Goal: Task Accomplishment & Management: Use online tool/utility

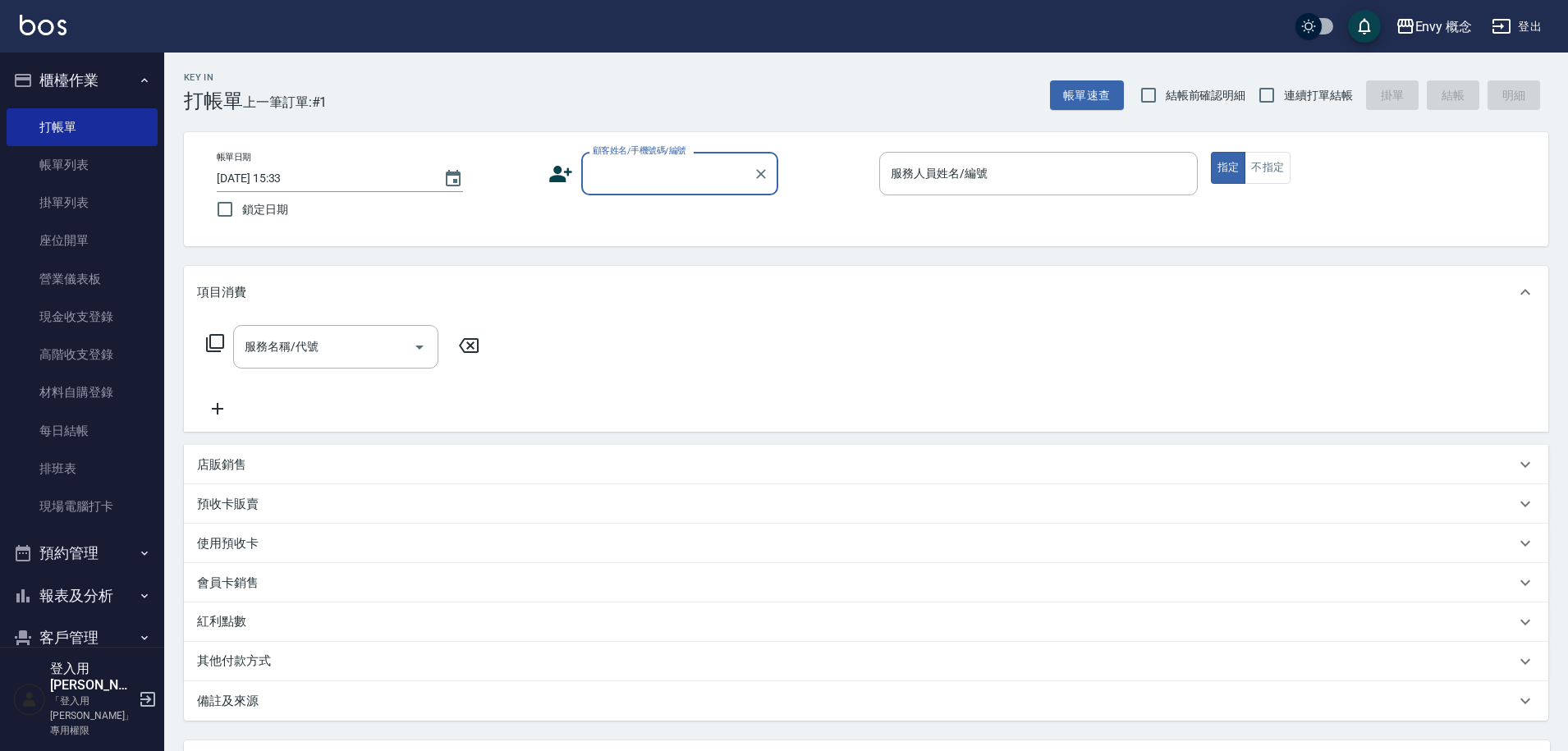
click at [593, 153] on label "顧客姓名/手機號碼/編號" at bounding box center [639, 150] width 94 height 13
click at [593, 159] on input "顧客姓名/手機號碼/編號" at bounding box center [667, 173] width 158 height 29
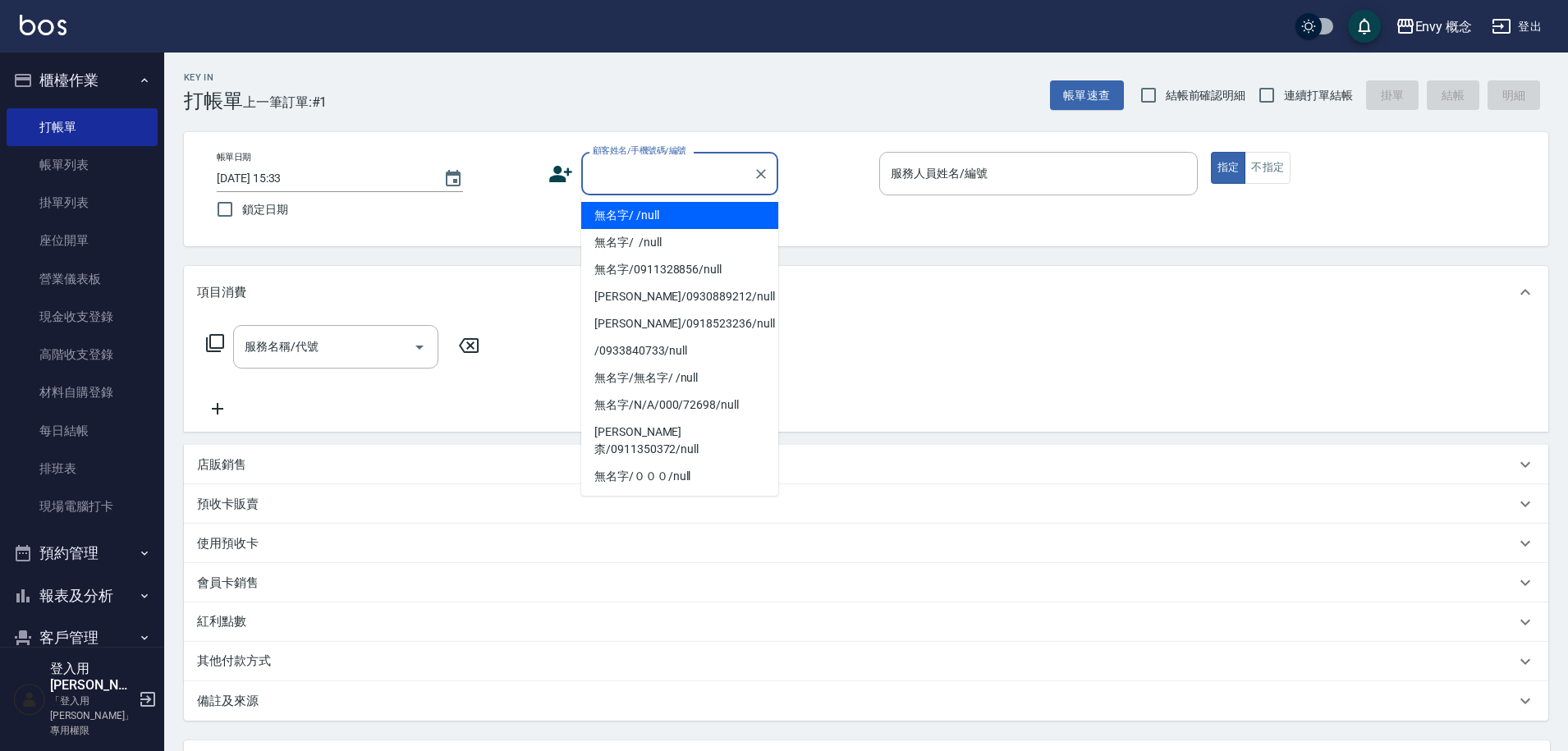
drag, startPoint x: 632, startPoint y: 162, endPoint x: 646, endPoint y: 205, distance: 45.2
click at [632, 162] on input "顧客姓名/手機號碼/編號" at bounding box center [667, 173] width 158 height 29
click at [647, 209] on li "無名字/ /null" at bounding box center [679, 215] width 197 height 27
type input "無名字/ /null"
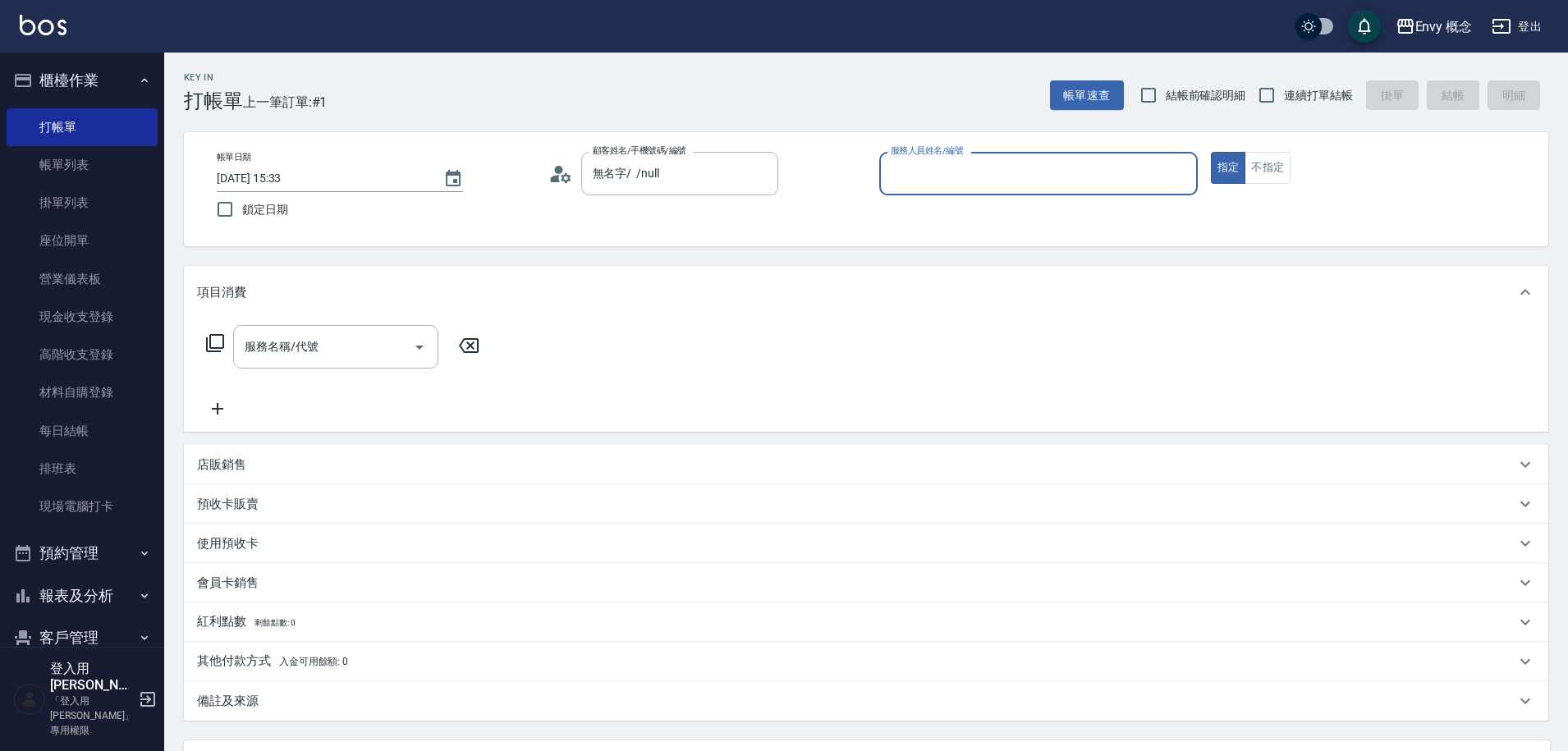
click at [932, 168] on input "服務人員姓名/編號" at bounding box center [1038, 173] width 304 height 29
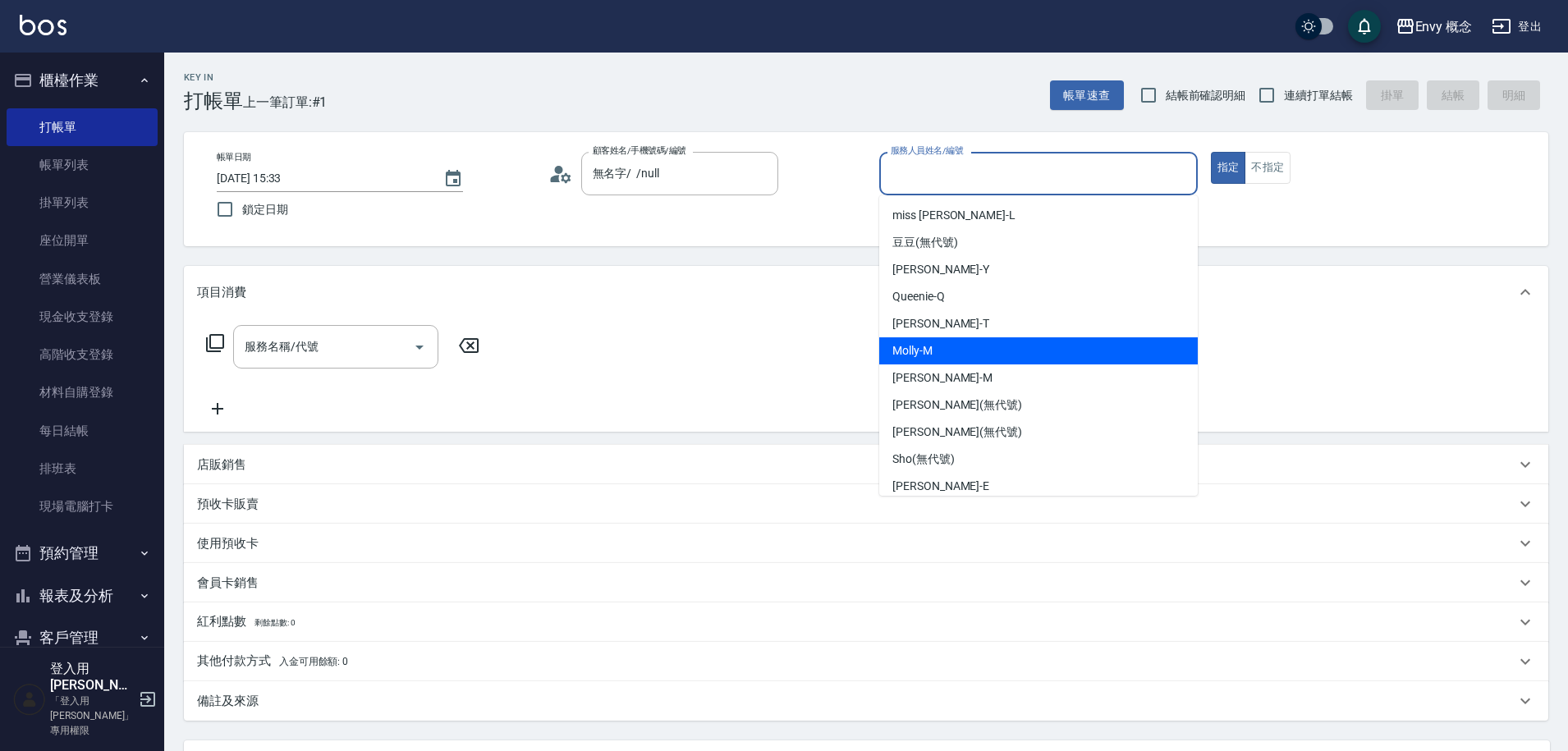
drag, startPoint x: 977, startPoint y: 358, endPoint x: 890, endPoint y: 382, distance: 90.2
click at [977, 358] on div "[PERSON_NAME]" at bounding box center [1038, 351] width 319 height 27
type input "[PERSON_NAME]"
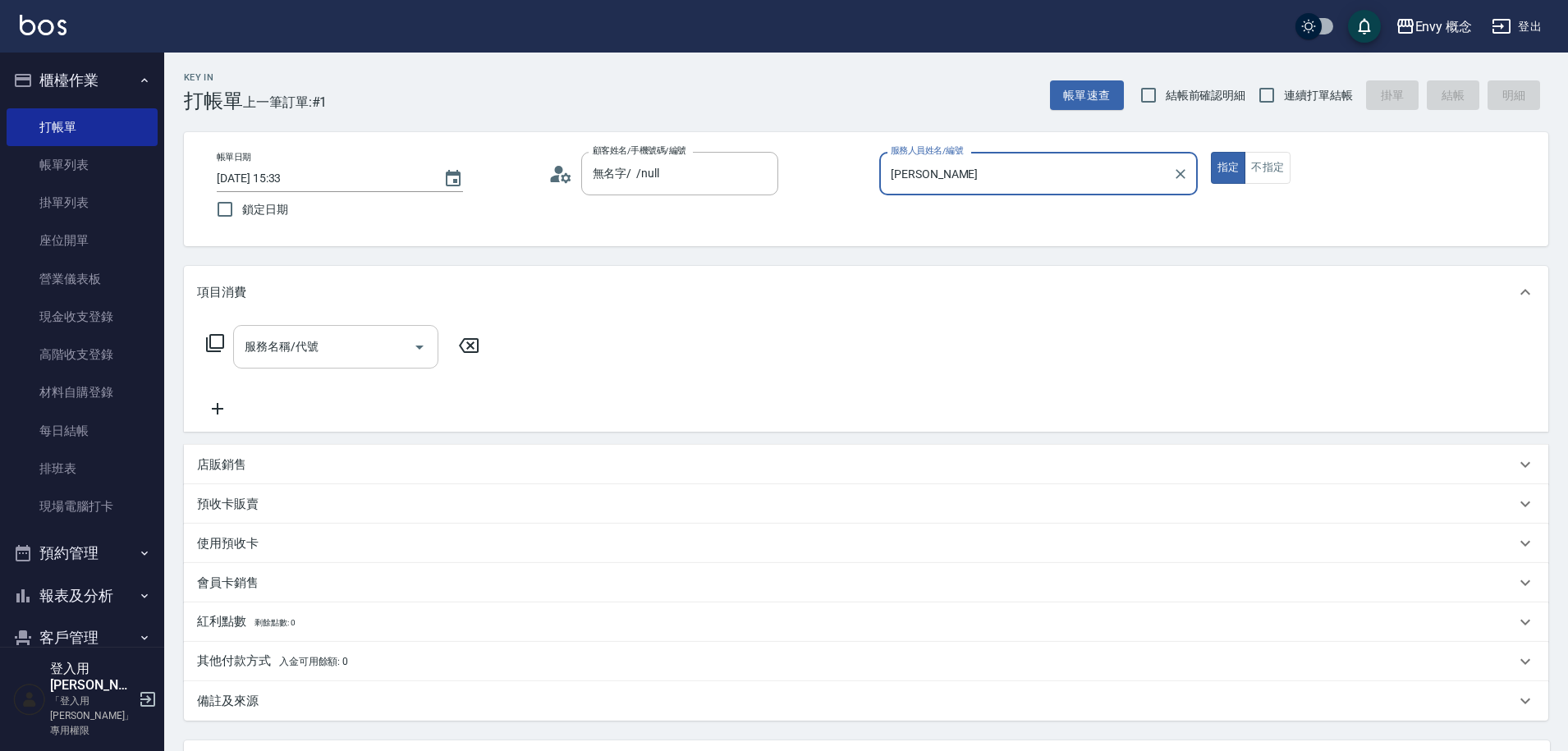
click at [329, 359] on input "服務名稱/代號" at bounding box center [323, 347] width 166 height 29
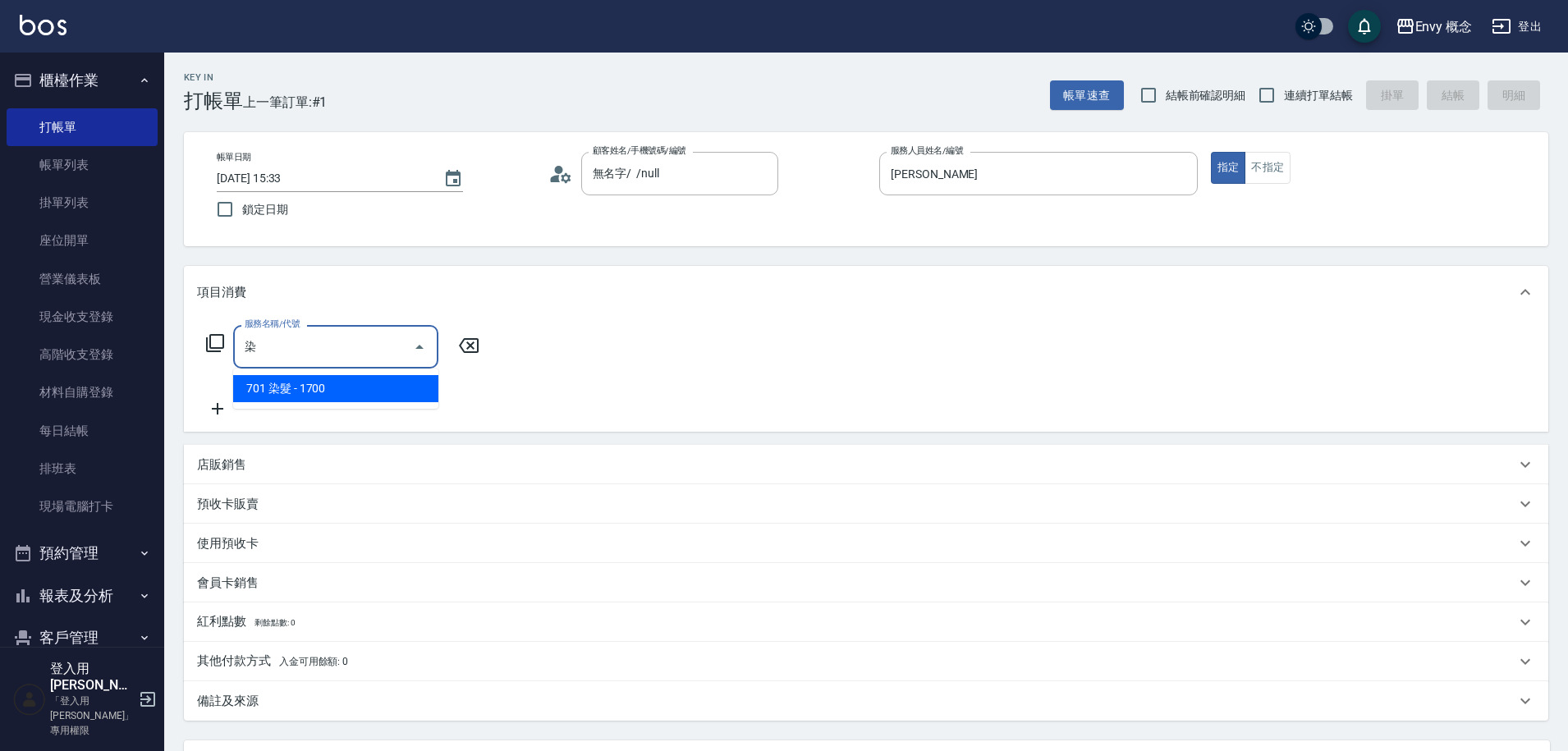
click at [356, 391] on span "701 染髮 - 1700" at bounding box center [336, 389] width 205 height 27
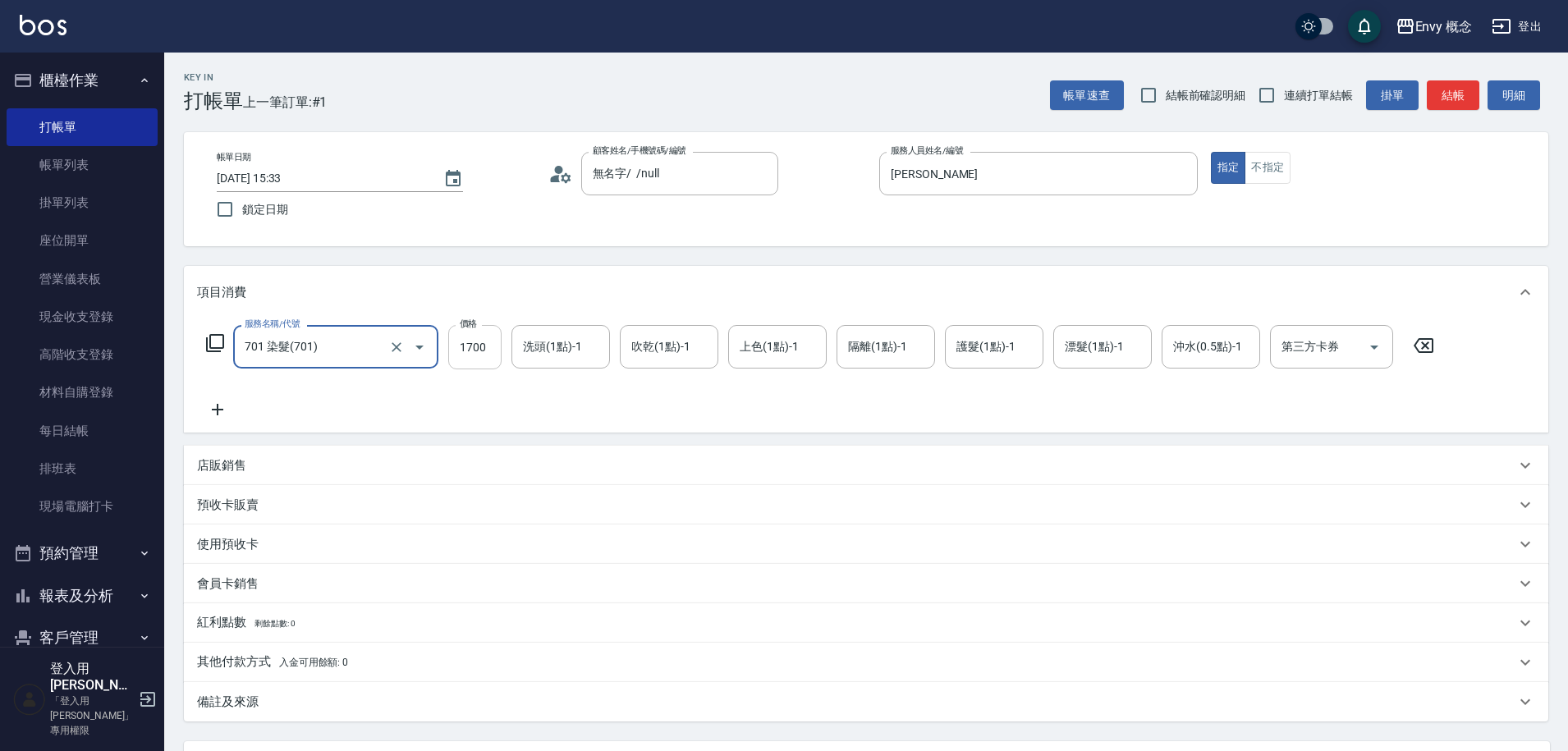
type input "701 染髮(701)"
click at [481, 347] on input "1700" at bounding box center [475, 348] width 53 height 45
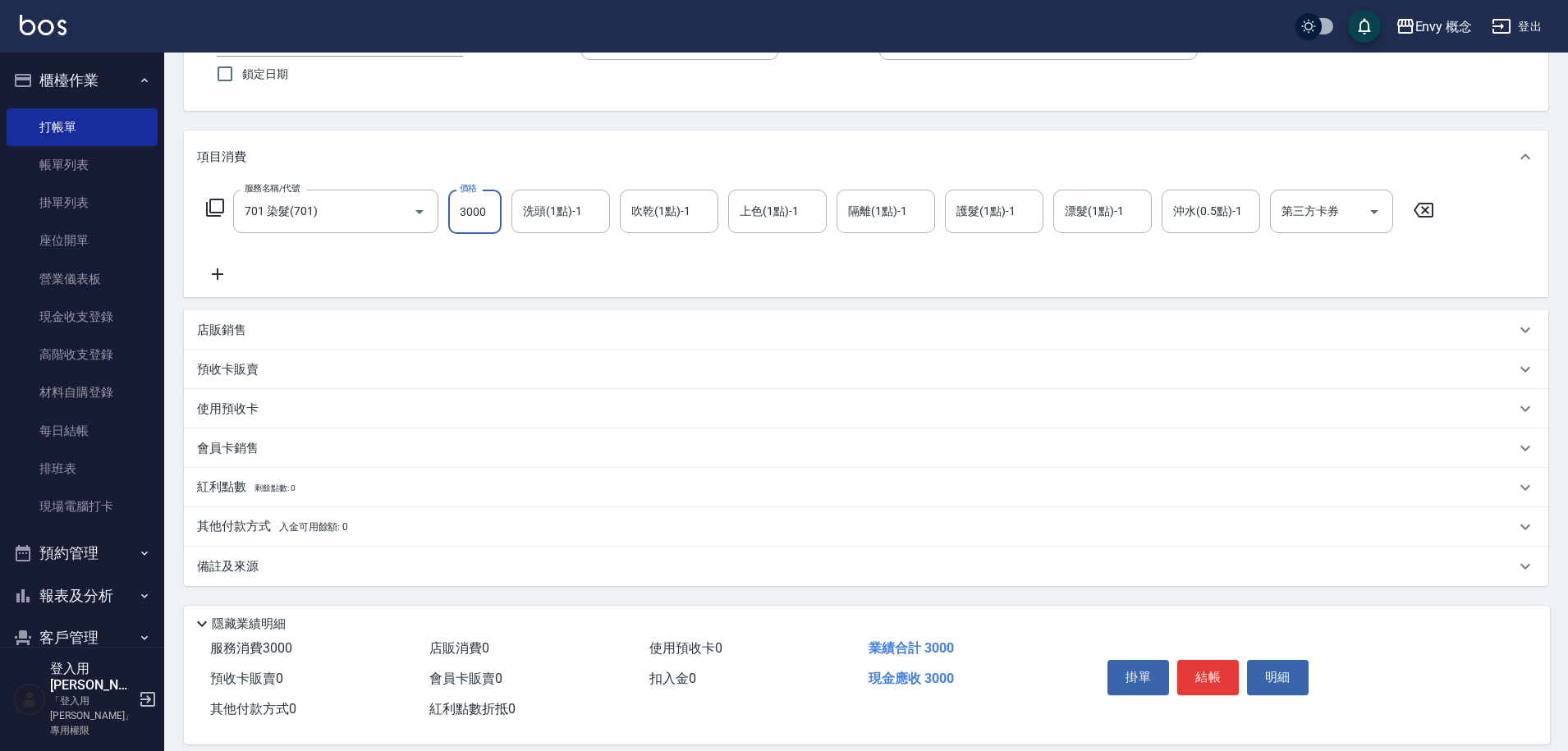
scroll to position [156, 0]
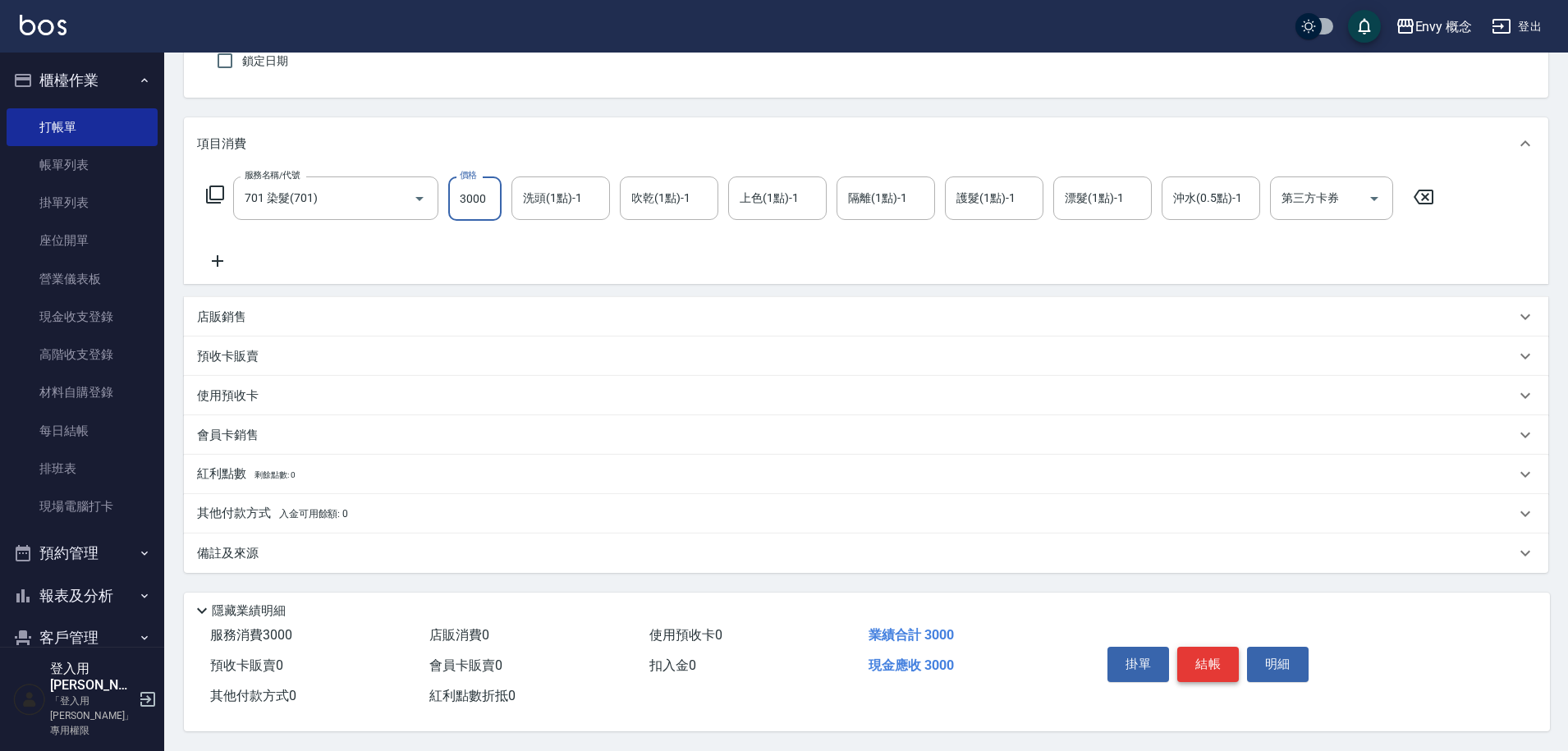
type input "3000"
click at [1203, 657] on button "結帳" at bounding box center [1208, 665] width 62 height 35
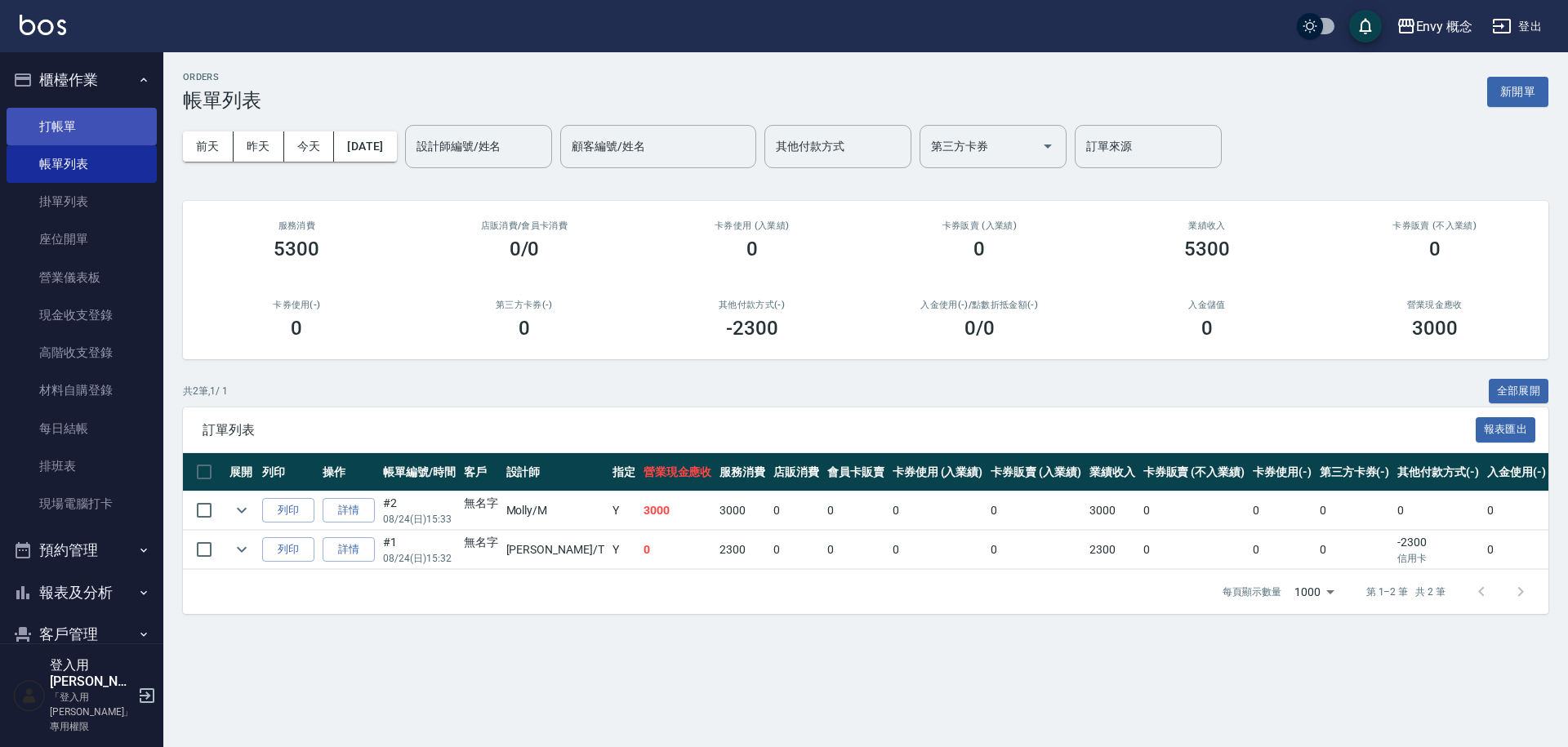
click at [113, 120] on link "打帳單" at bounding box center [82, 126] width 150 height 38
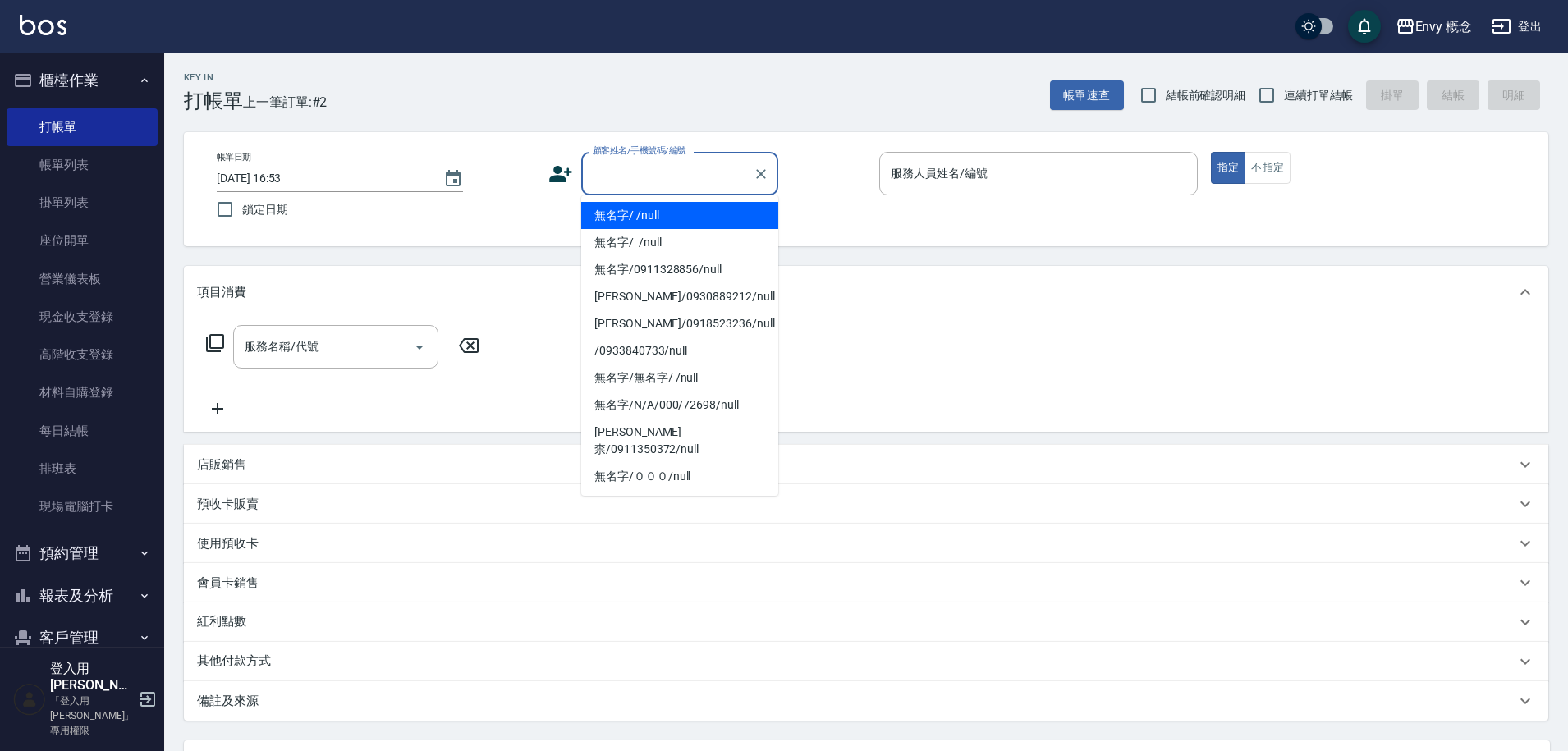
click at [628, 184] on input "顧客姓名/手機號碼/編號" at bounding box center [667, 173] width 158 height 29
click at [638, 206] on li "無名字/ /null" at bounding box center [679, 215] width 197 height 27
type input "無名字/ /null"
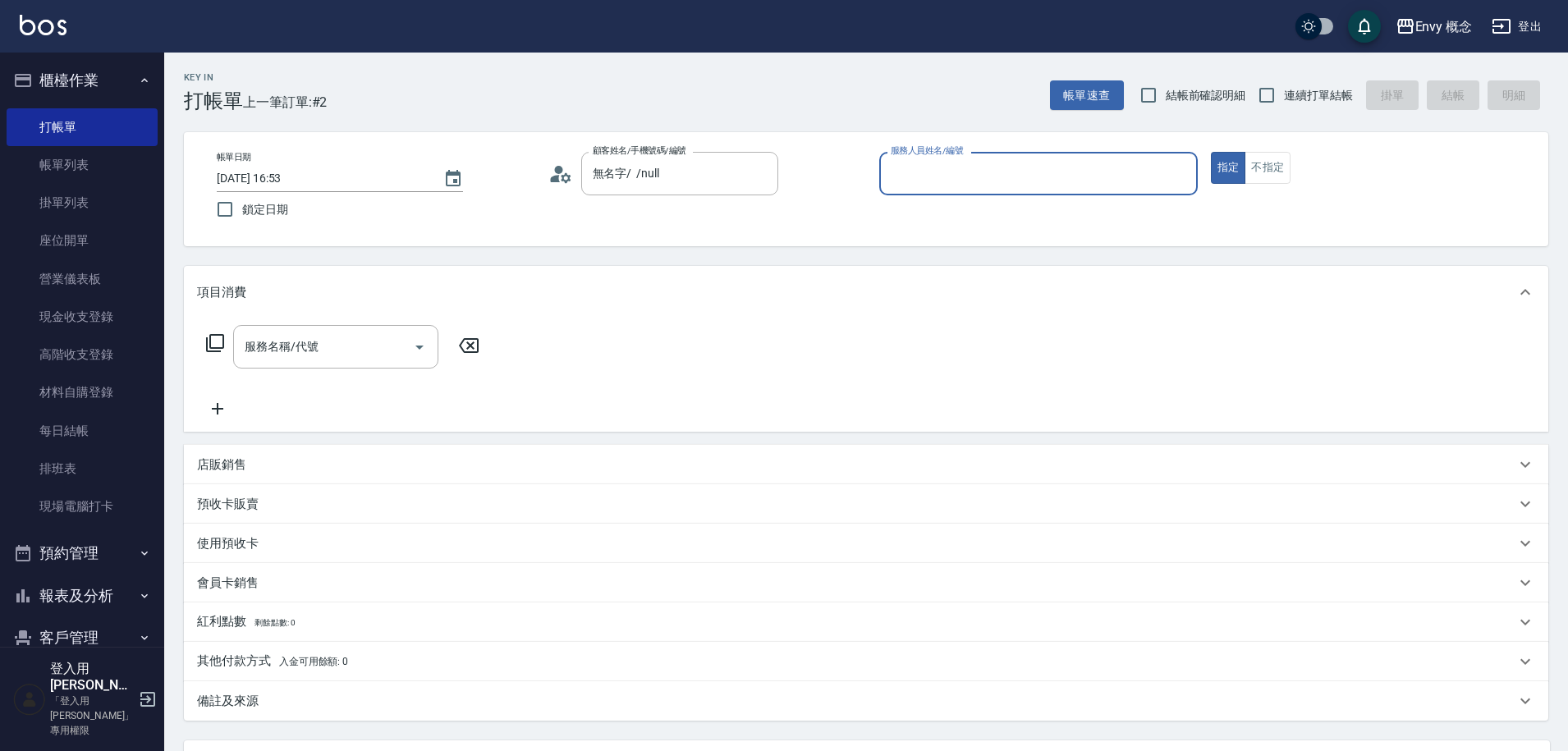
click at [916, 179] on input "服務人員姓名/編號" at bounding box center [1038, 173] width 304 height 29
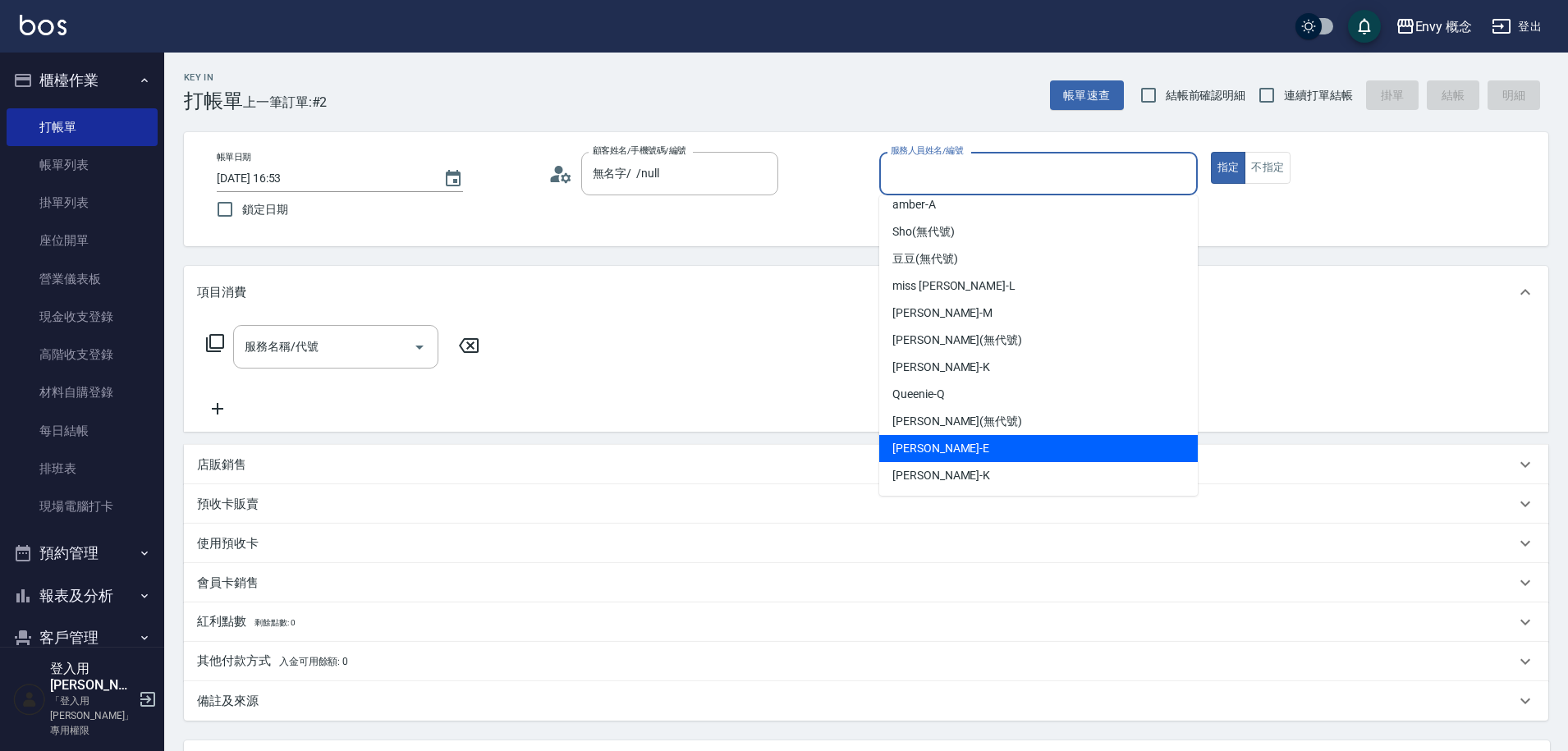
scroll to position [146, 0]
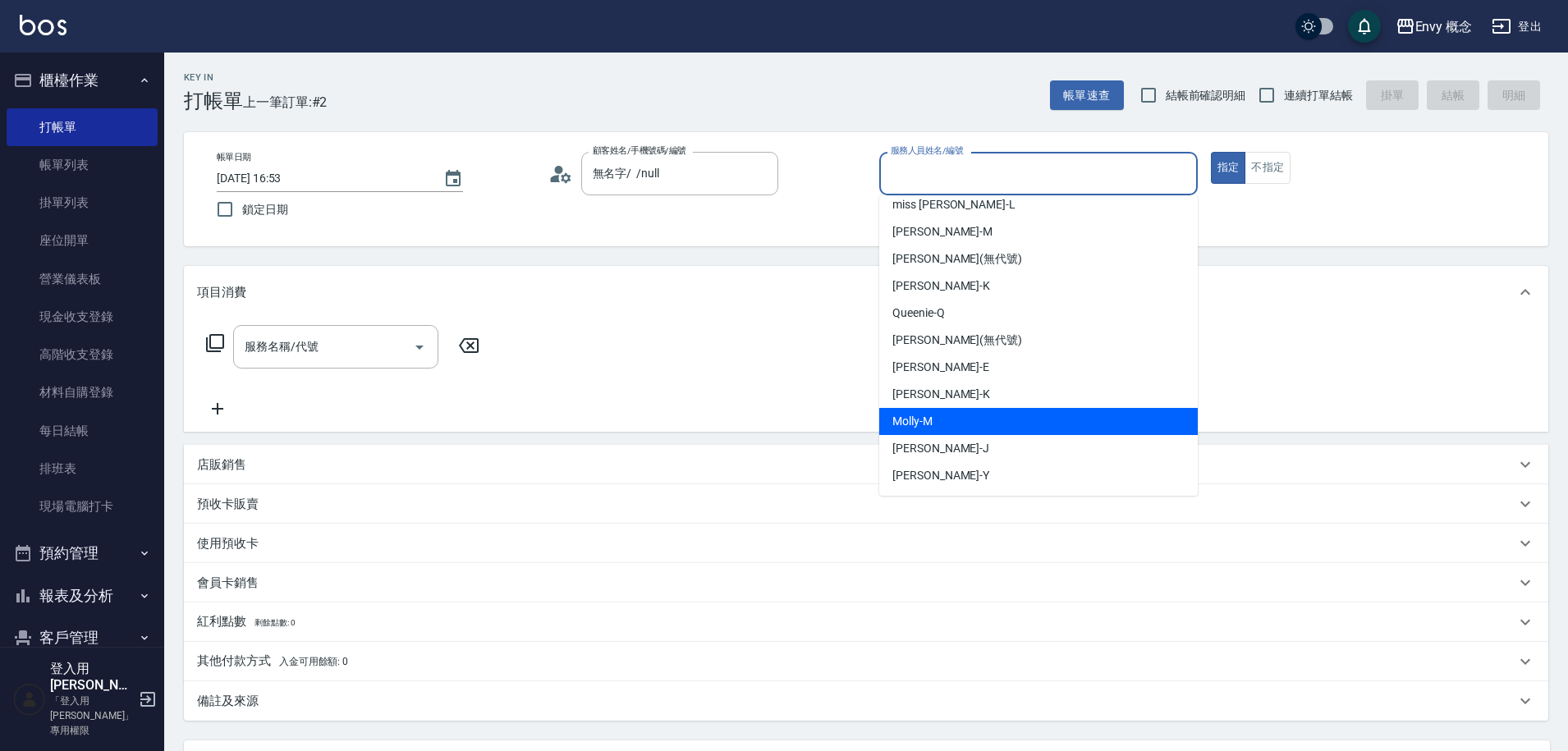
click at [961, 415] on div "[PERSON_NAME]" at bounding box center [1038, 422] width 319 height 27
type input "[PERSON_NAME]"
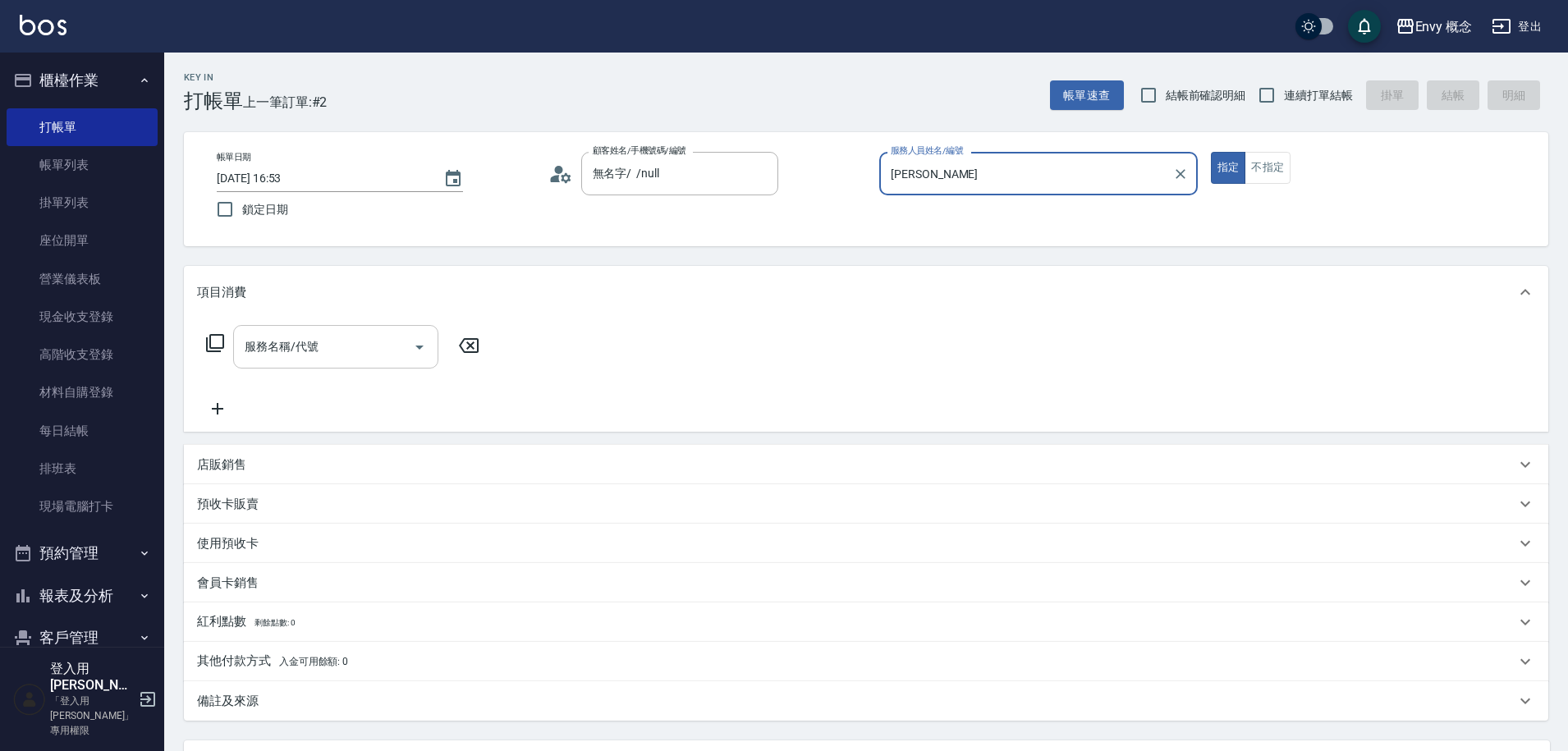
click at [274, 344] on input "服務名稱/代號" at bounding box center [323, 347] width 166 height 29
type input "b"
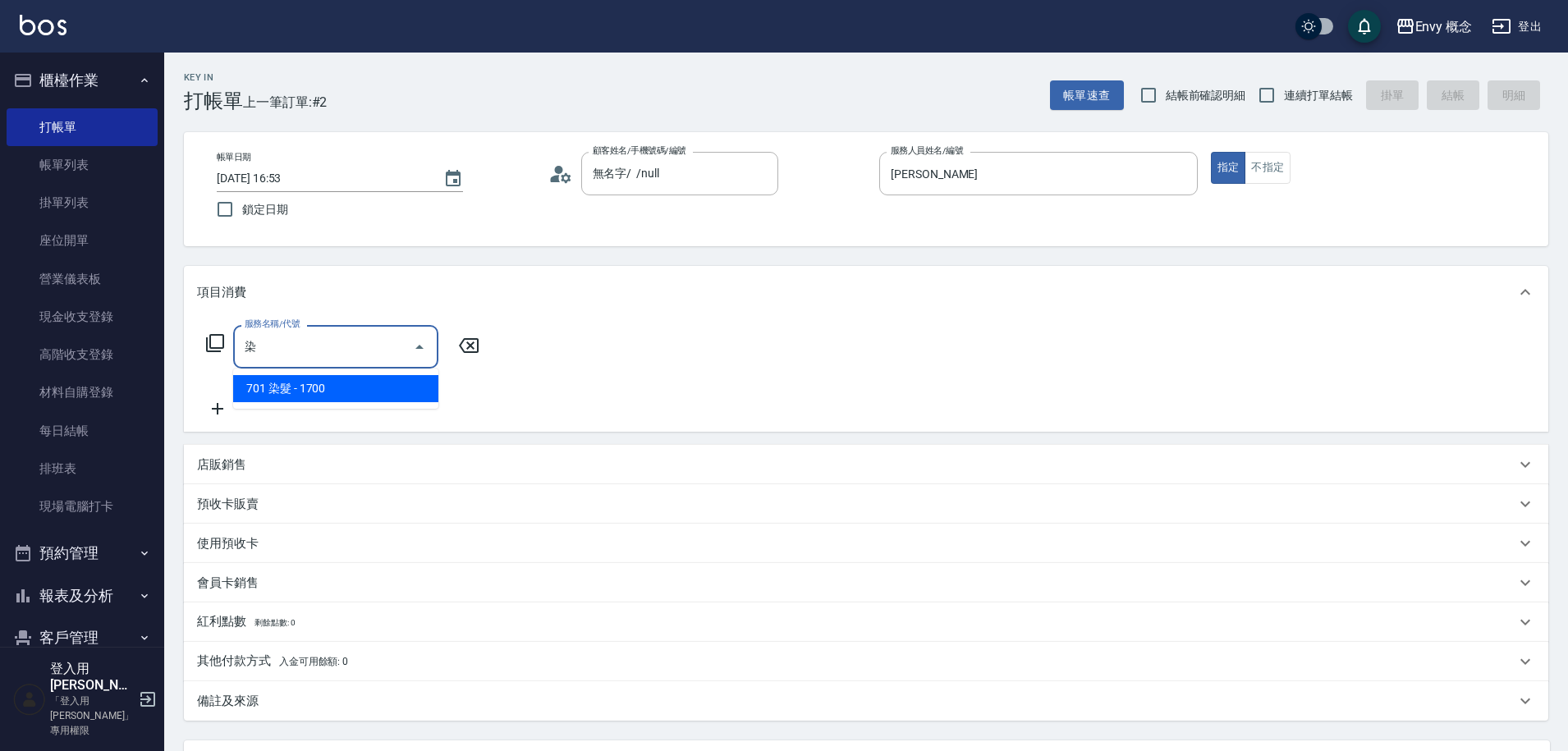
click at [310, 392] on span "701 染髮 - 1700" at bounding box center [336, 389] width 205 height 27
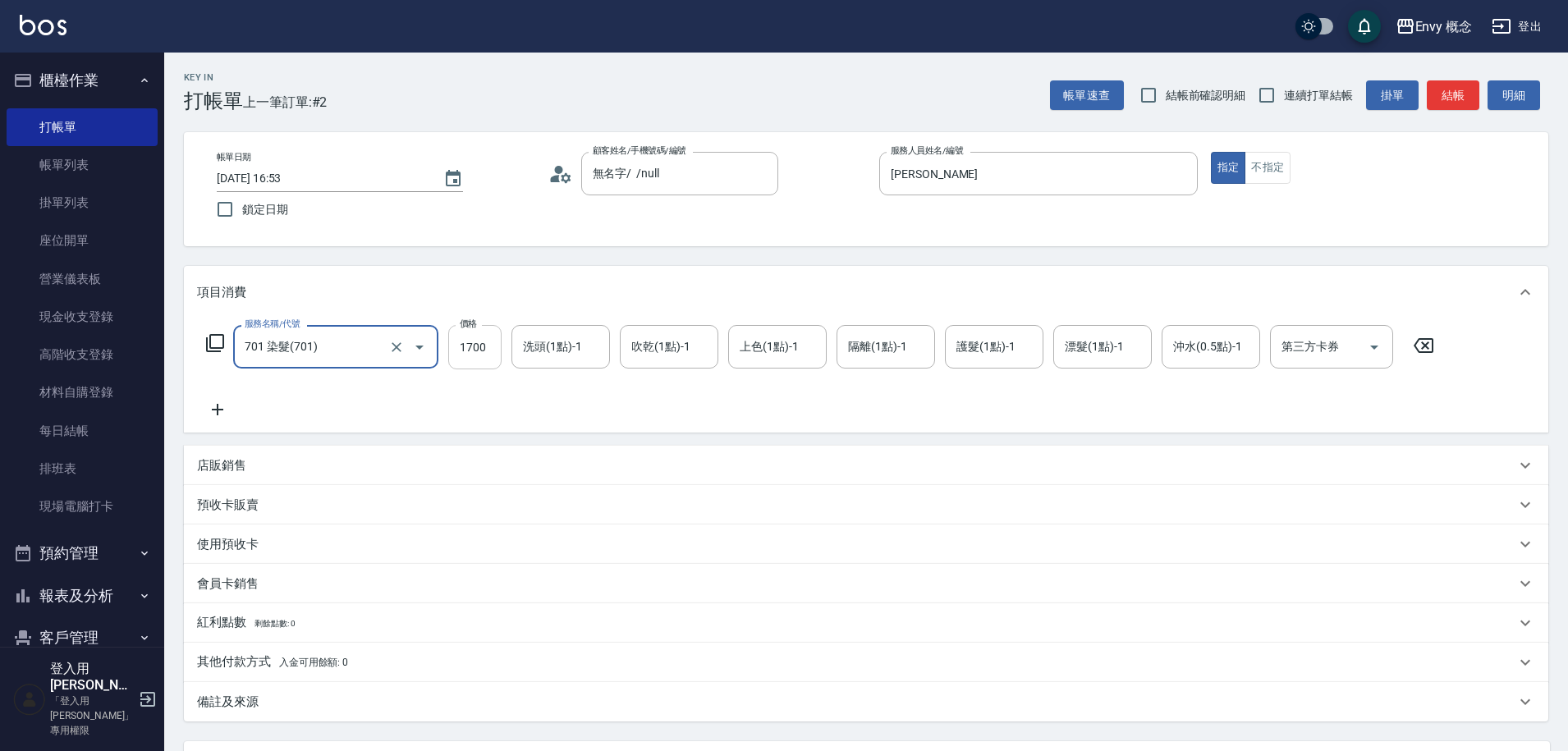
type input "701 染髮(701)"
click at [490, 358] on input "1700" at bounding box center [475, 348] width 53 height 45
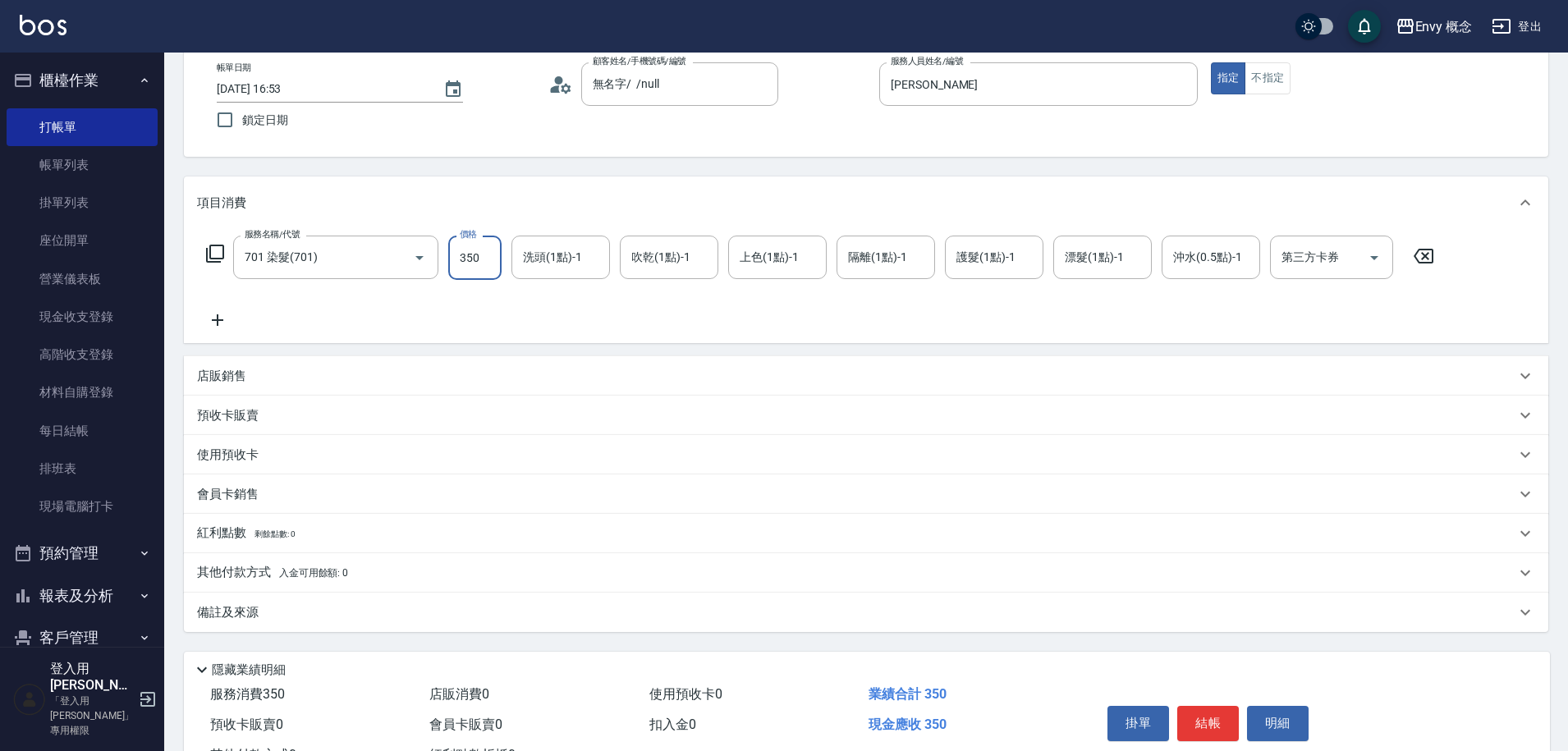
scroll to position [156, 0]
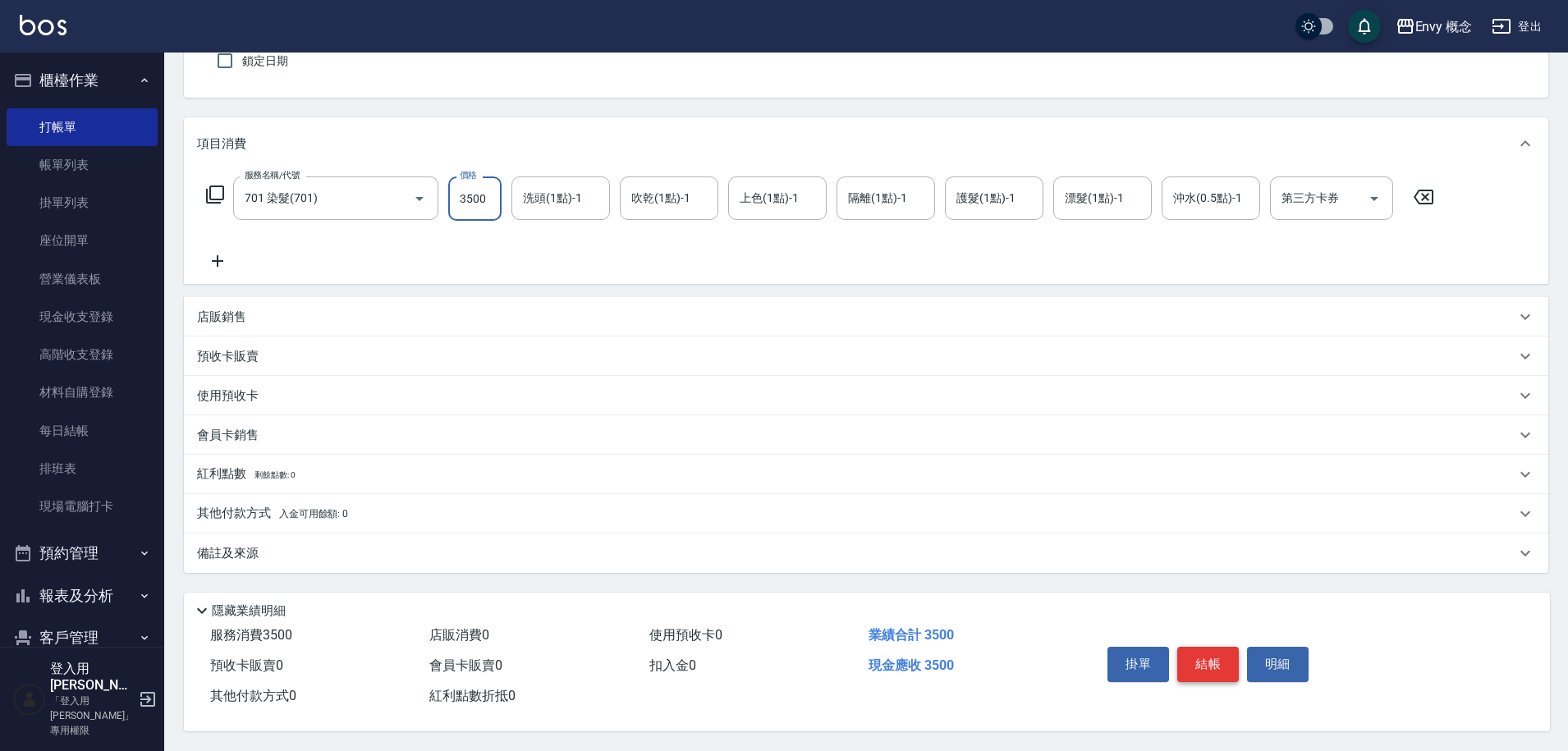
type input "3500"
click at [1222, 647] on button "結帳" at bounding box center [1208, 665] width 62 height 35
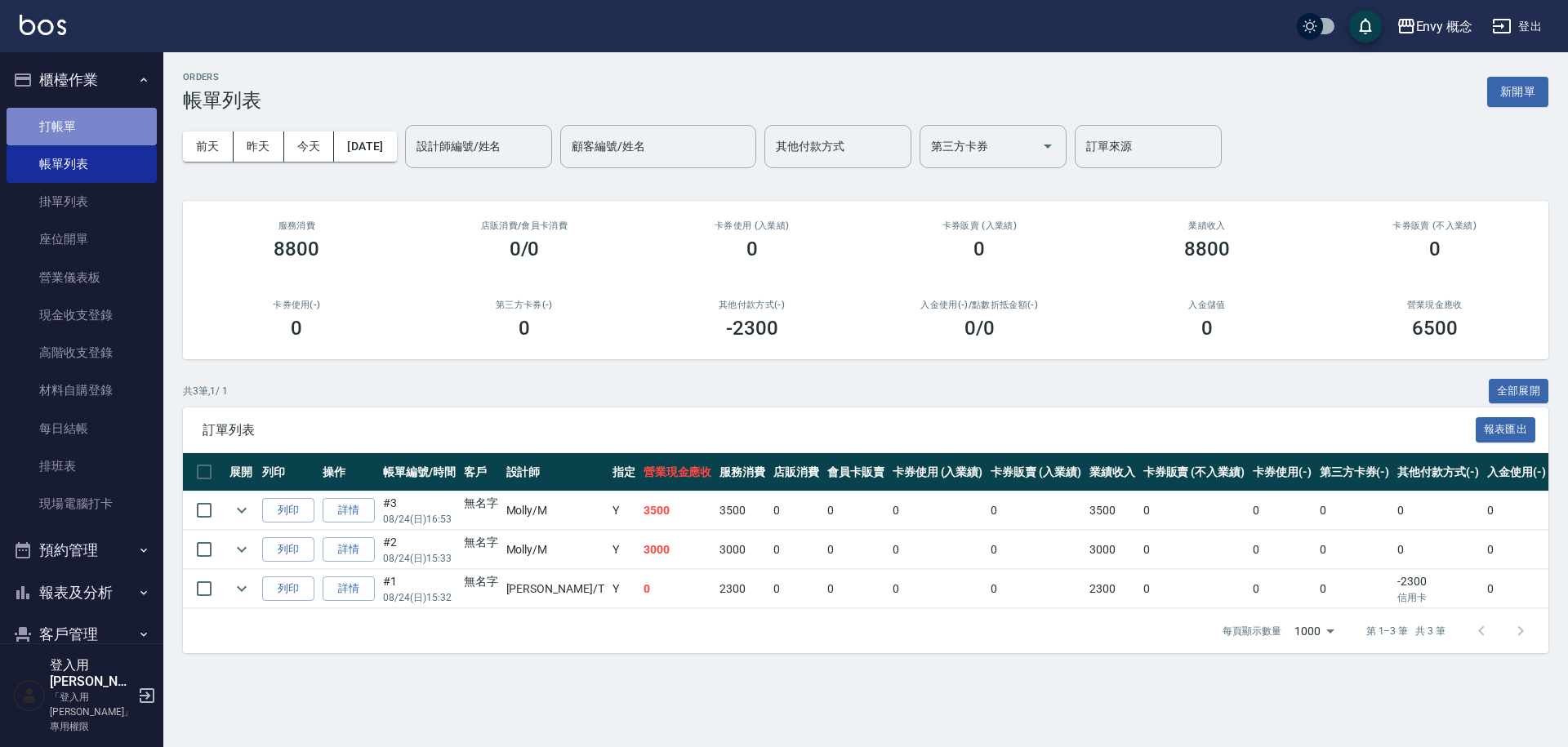
click at [88, 124] on link "打帳單" at bounding box center [82, 126] width 150 height 38
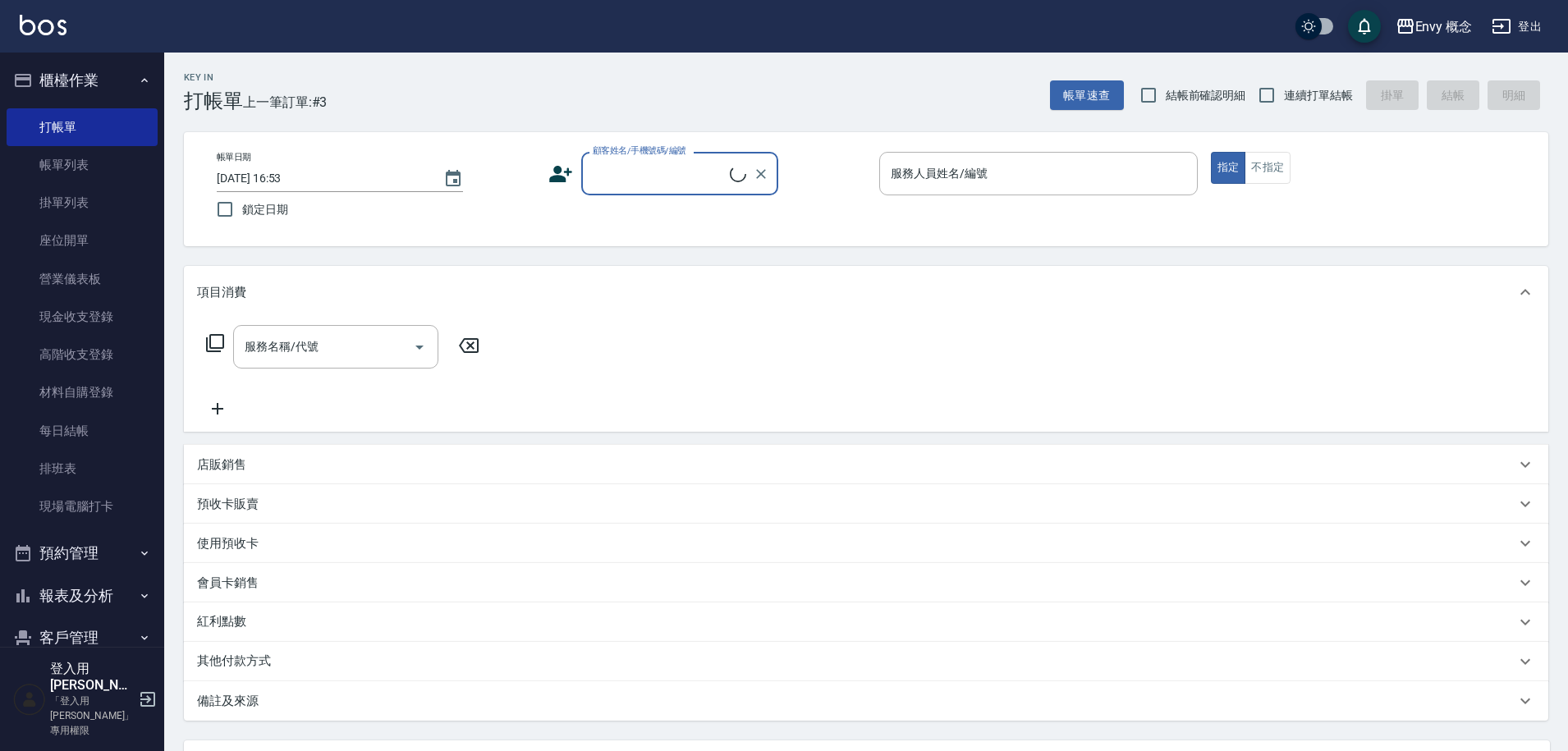
click at [646, 165] on input "顧客姓名/手機號碼/編號" at bounding box center [660, 173] width 141 height 29
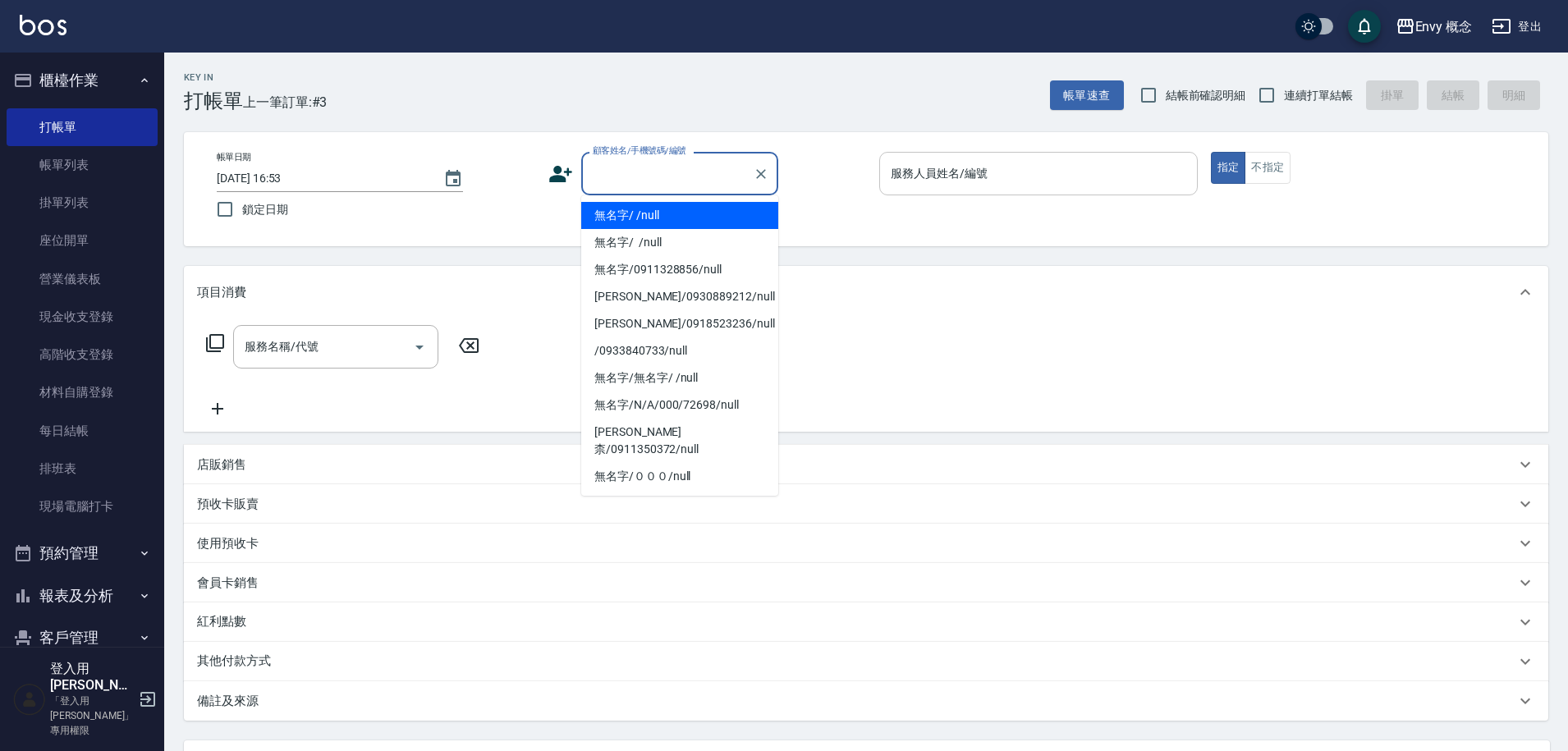
click at [662, 206] on li "無名字/ /null" at bounding box center [679, 215] width 197 height 27
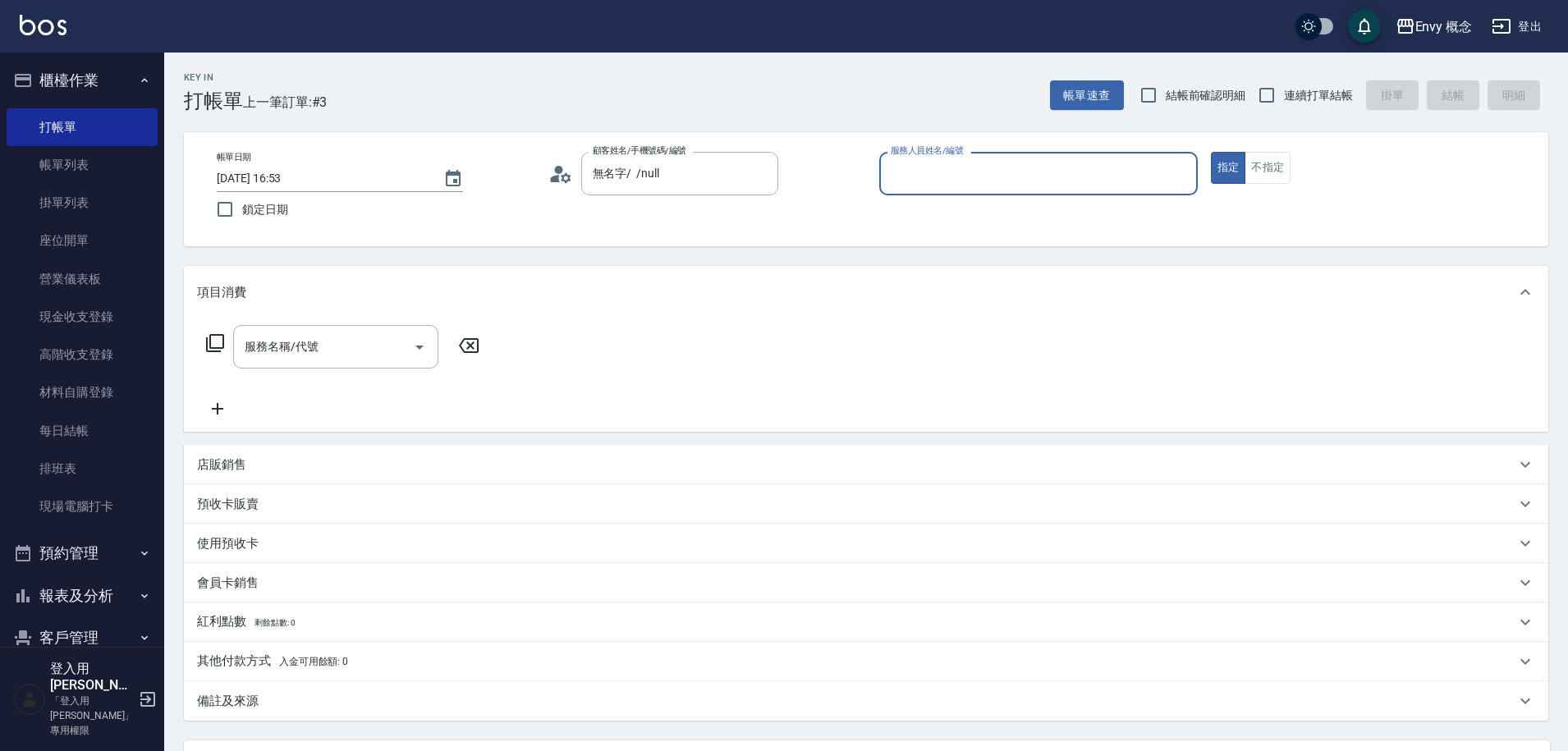
type input "無名字/ /null"
click at [1019, 172] on input "服務人員姓名/編號" at bounding box center [1038, 173] width 304 height 29
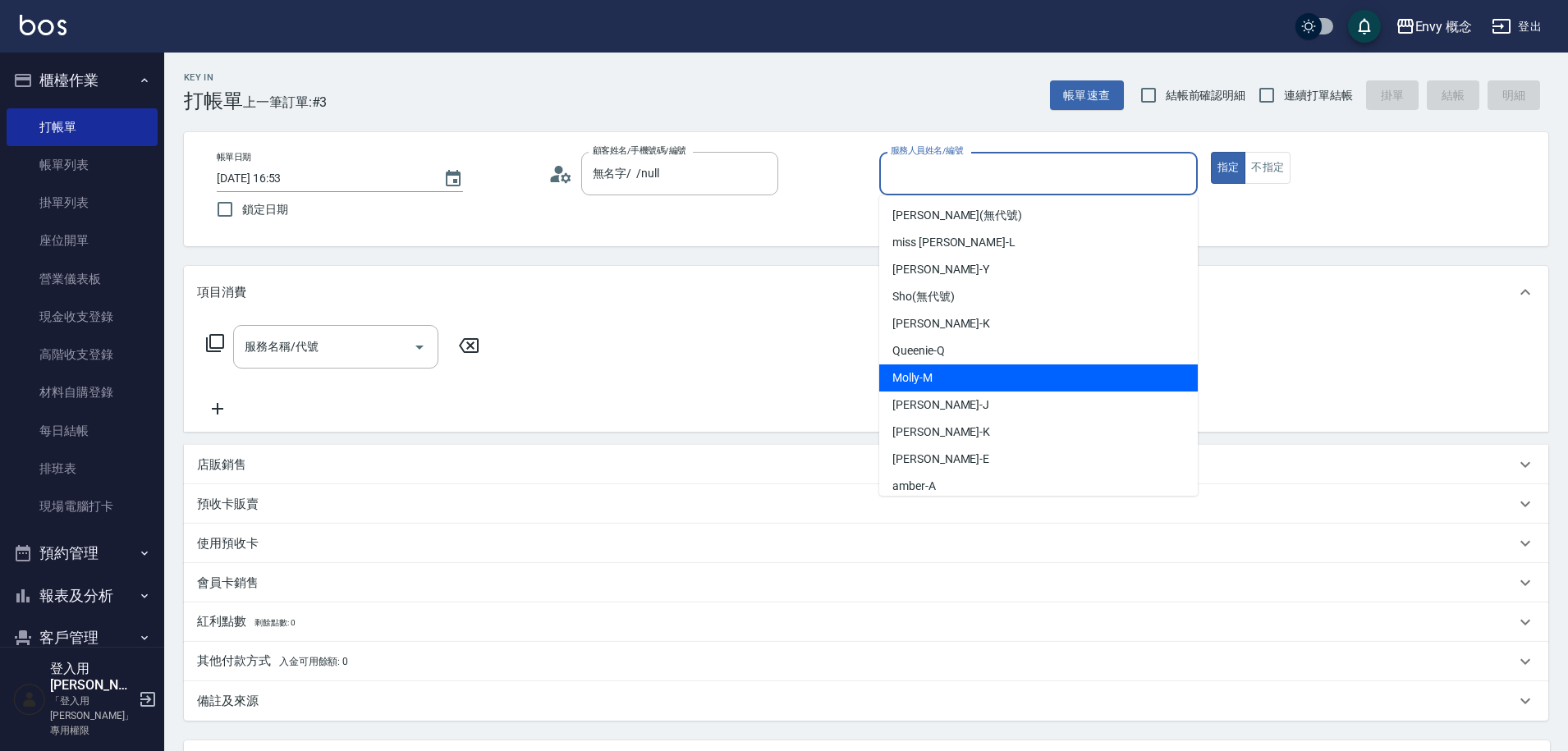
click at [1024, 371] on div "[PERSON_NAME]" at bounding box center [1038, 378] width 319 height 27
type input "[PERSON_NAME]"
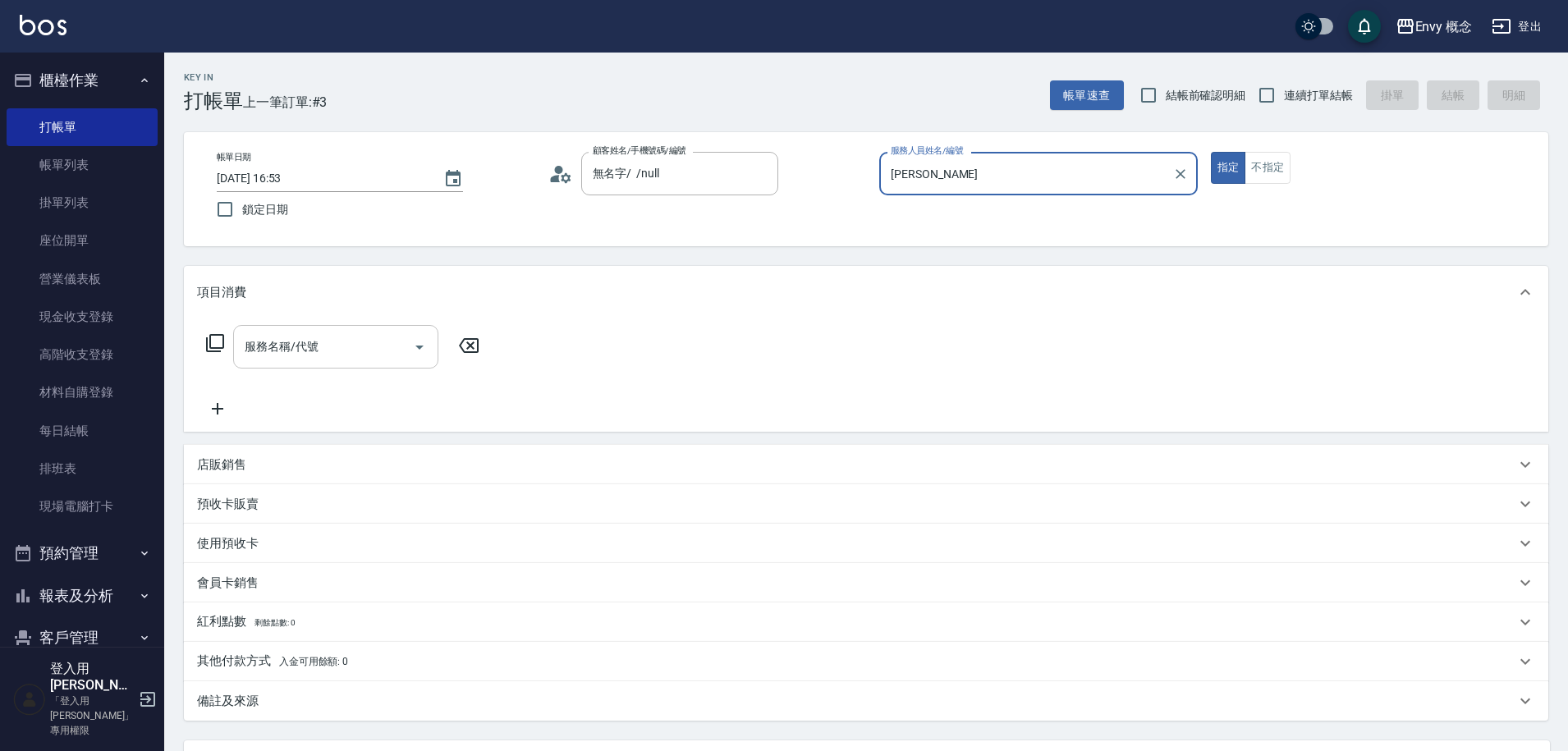
click at [350, 336] on input "服務名稱/代號" at bounding box center [323, 347] width 166 height 29
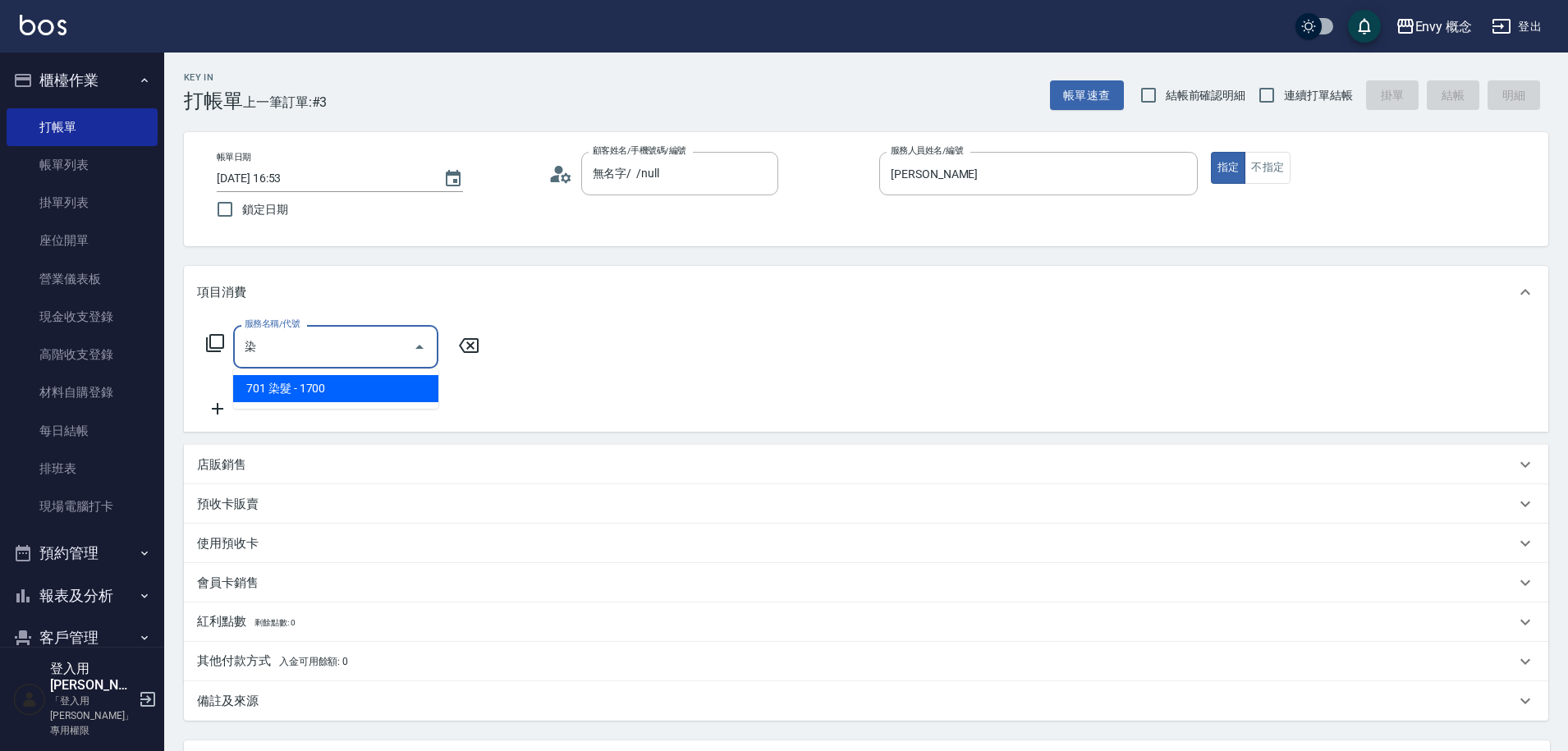
click at [390, 378] on span "701 染髮 - 1700" at bounding box center [336, 389] width 205 height 27
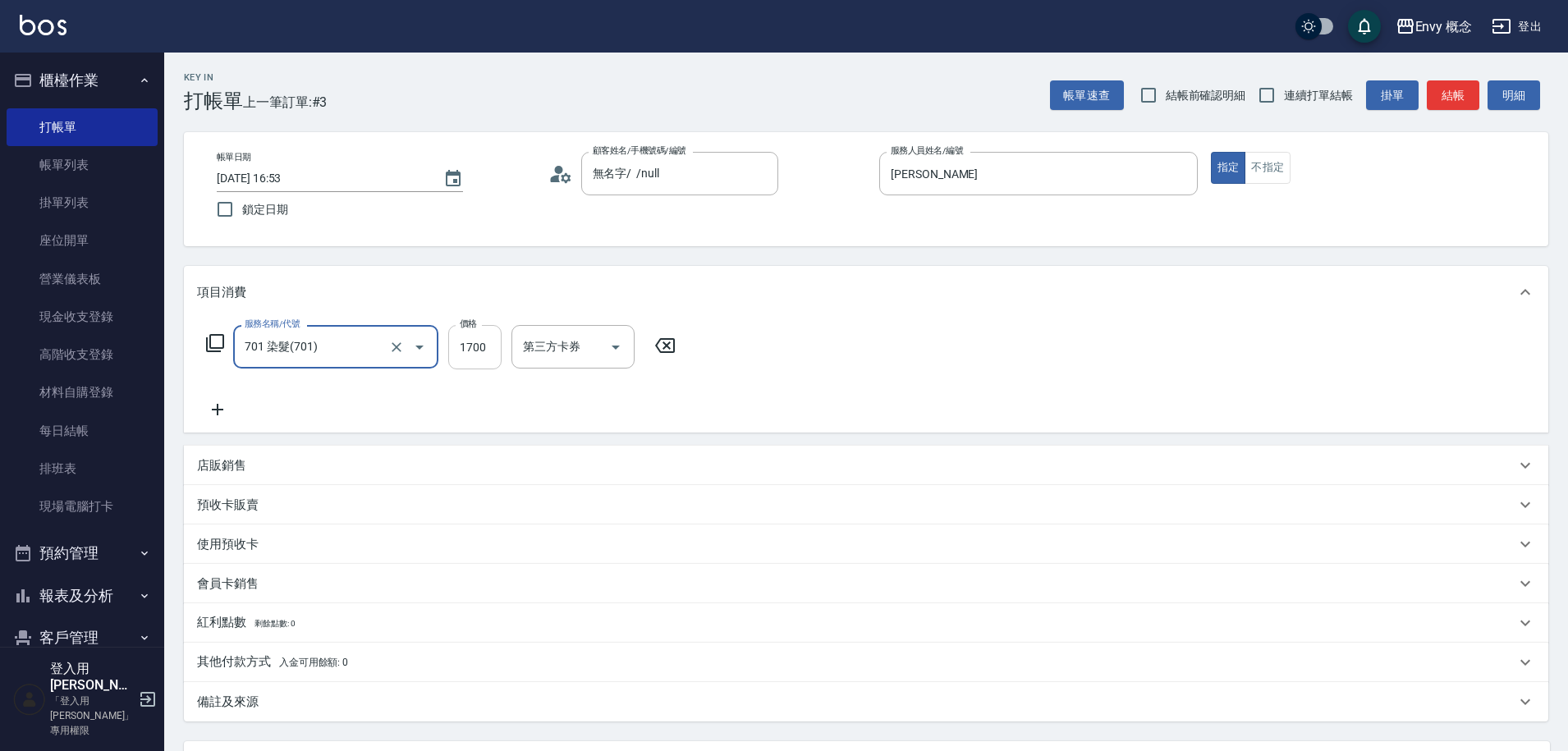
type input "701 染髮(701)"
click at [489, 345] on input "1700" at bounding box center [475, 348] width 53 height 45
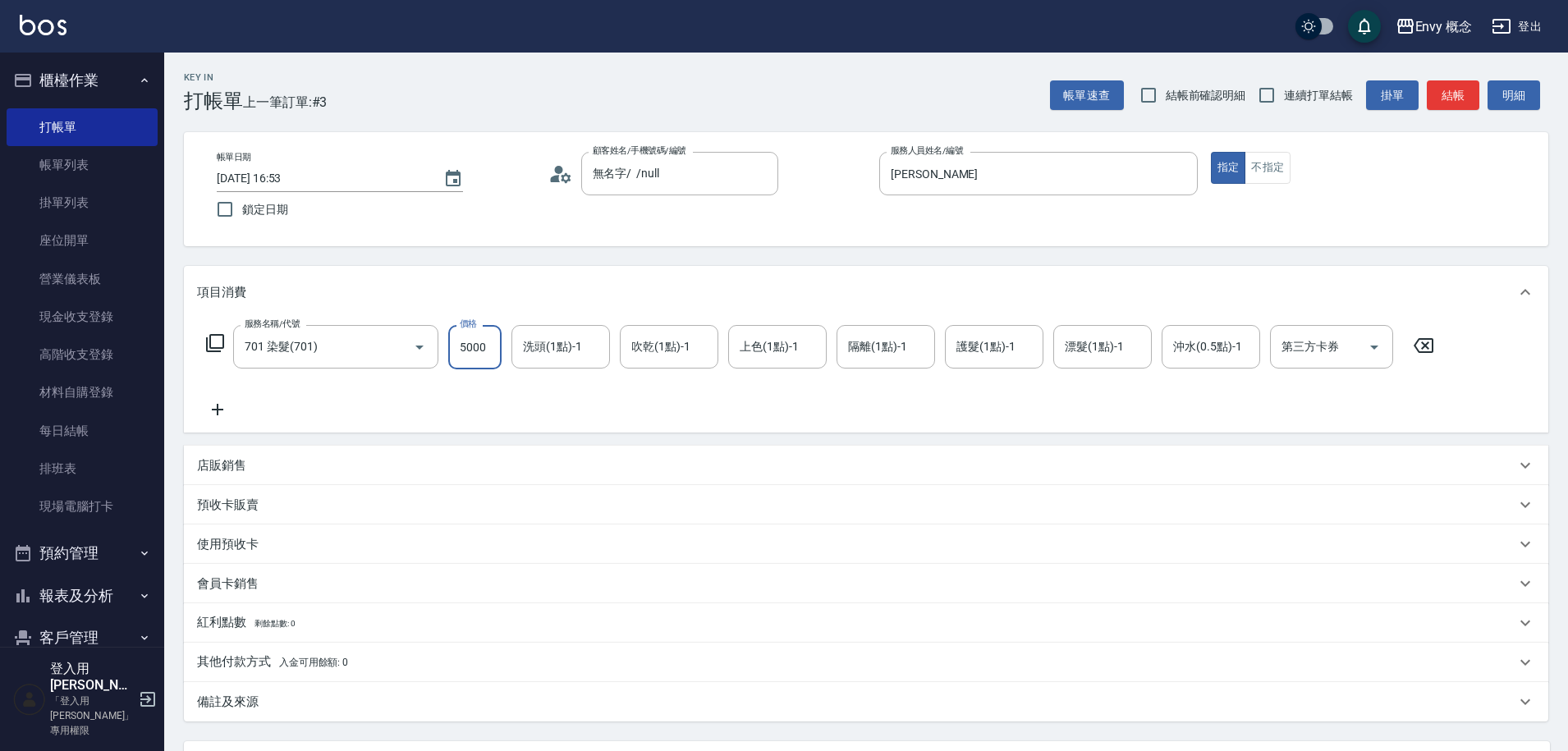
type input "5000"
click at [231, 663] on p "其他付款方式 入金可用餘額: 0" at bounding box center [272, 663] width 151 height 18
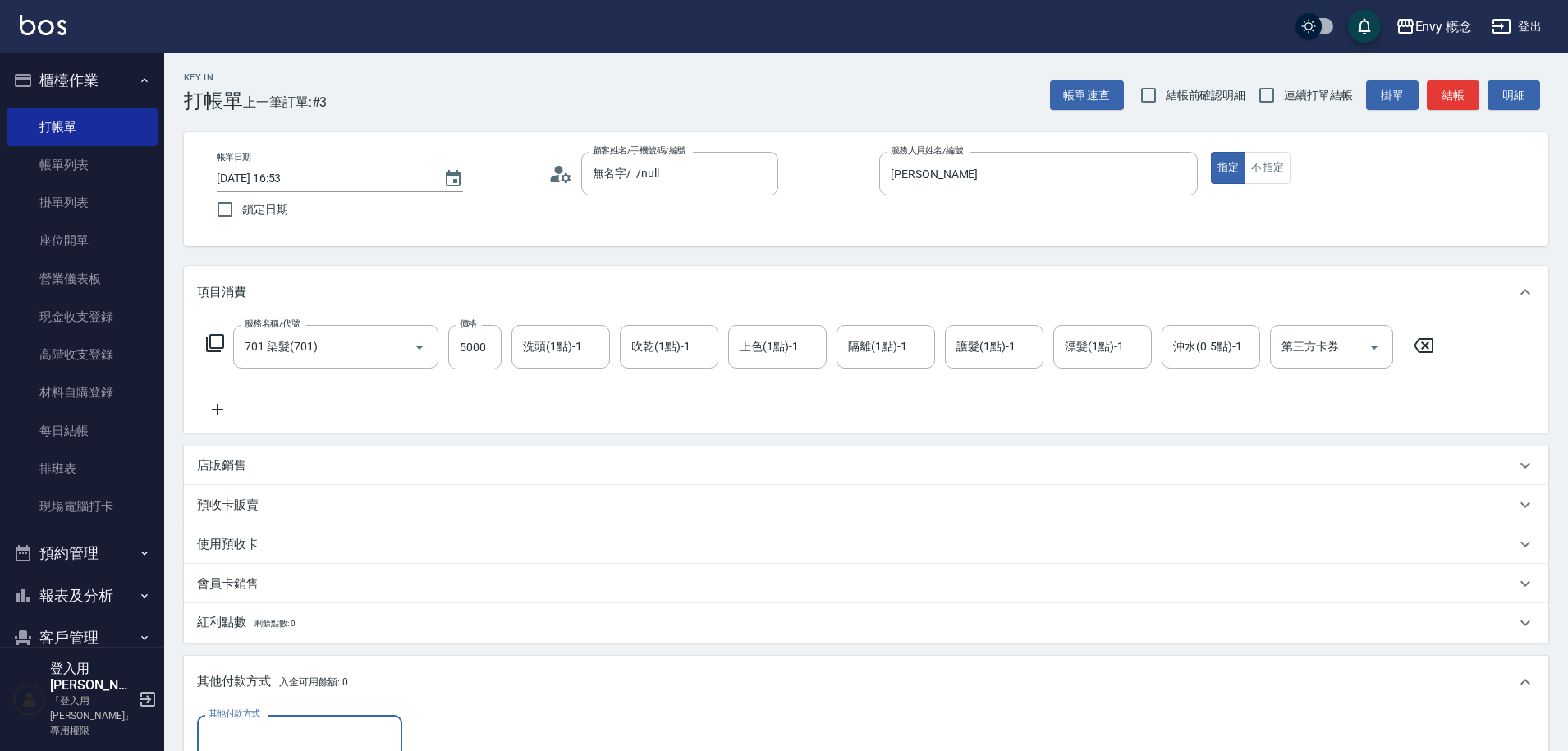
click at [271, 730] on input "其他付款方式" at bounding box center [299, 737] width 191 height 29
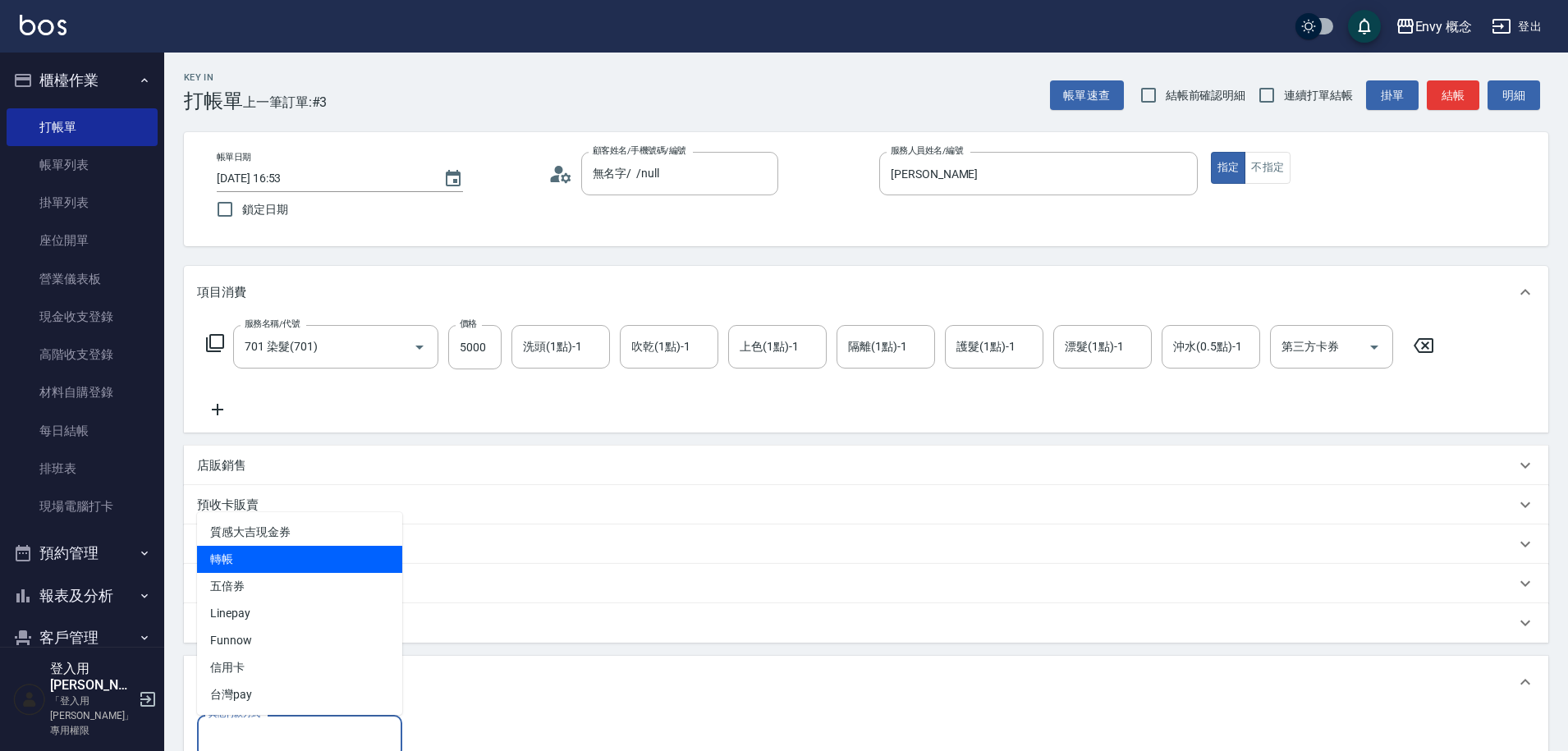
click at [285, 563] on span "轉帳" at bounding box center [299, 560] width 205 height 27
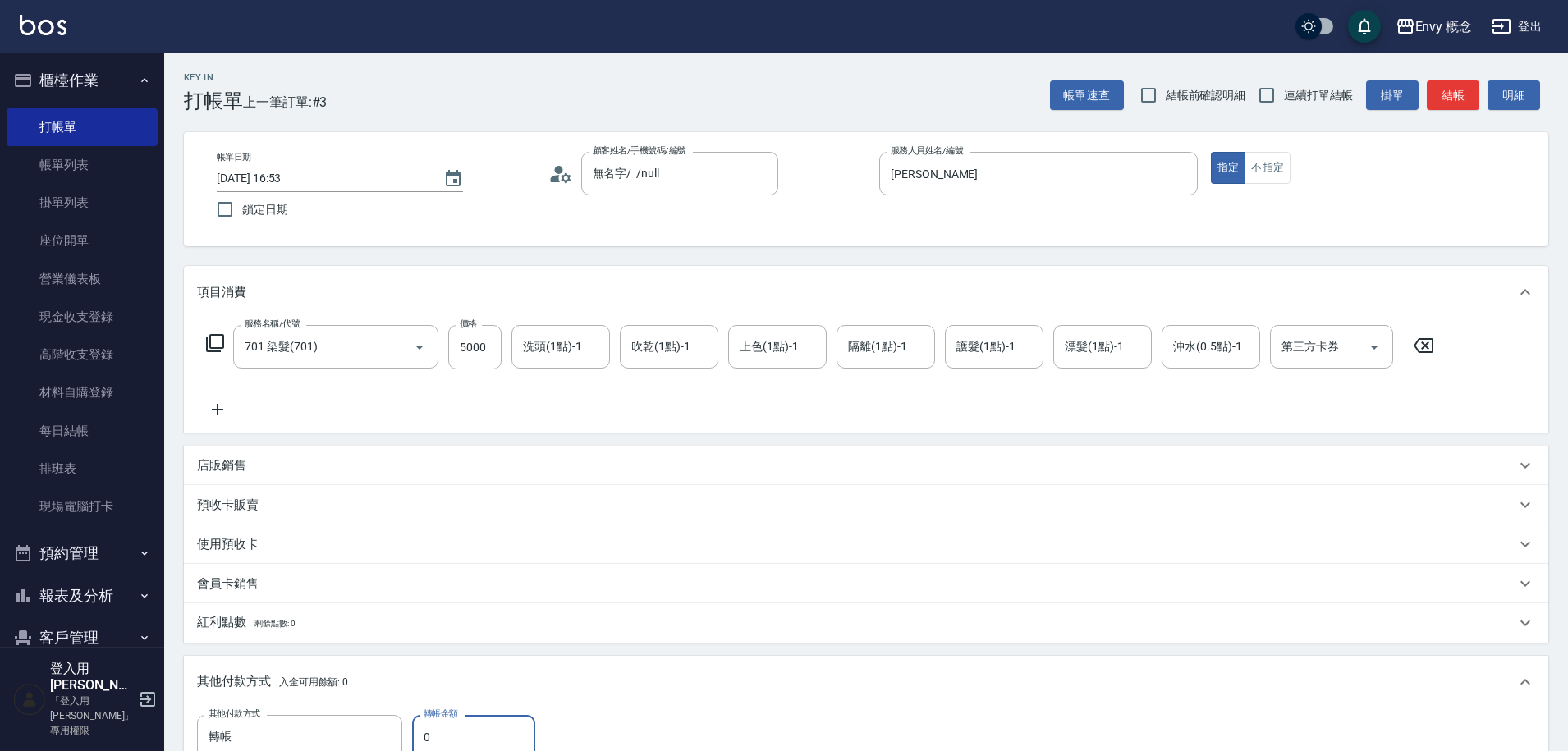
type input "轉帳"
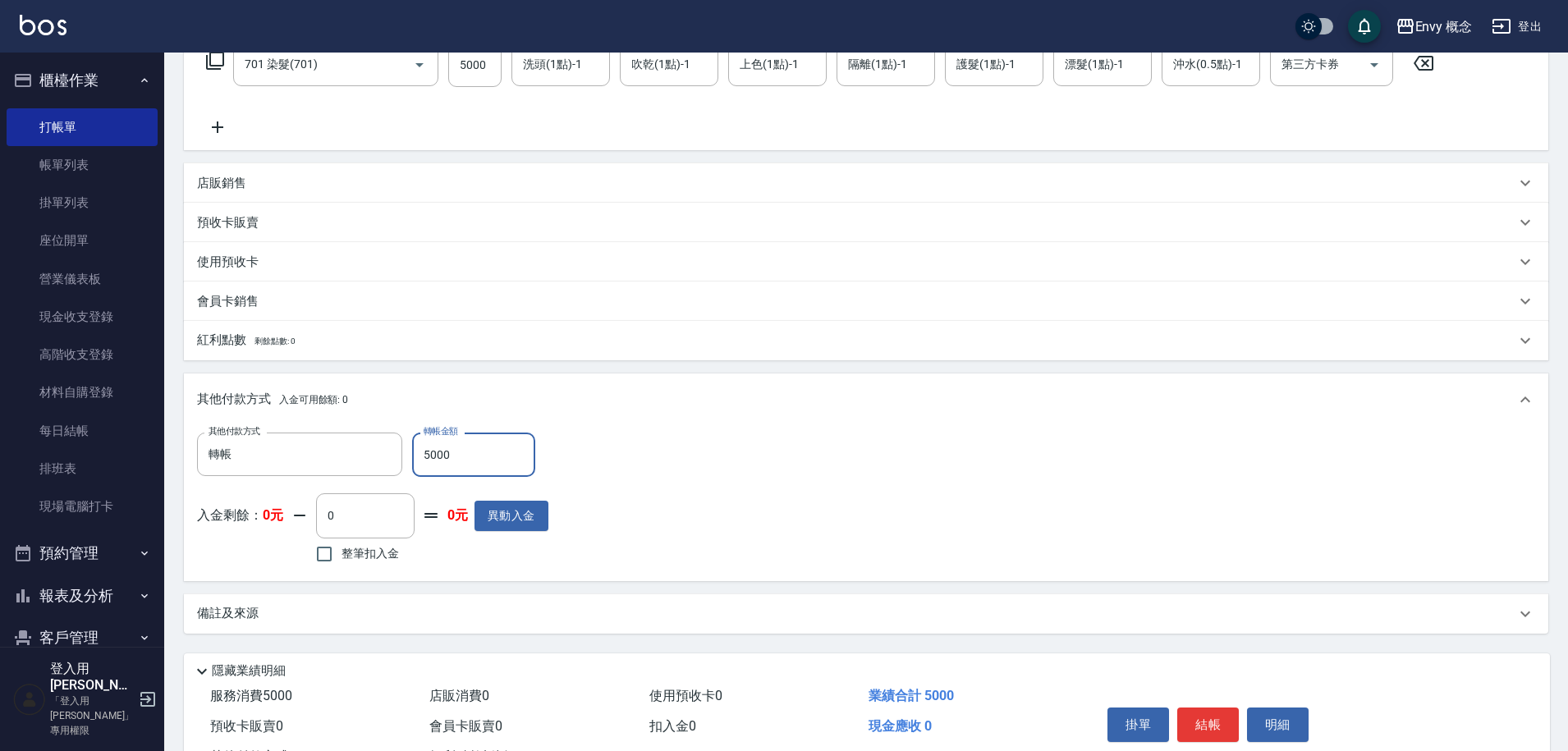
scroll to position [351, 0]
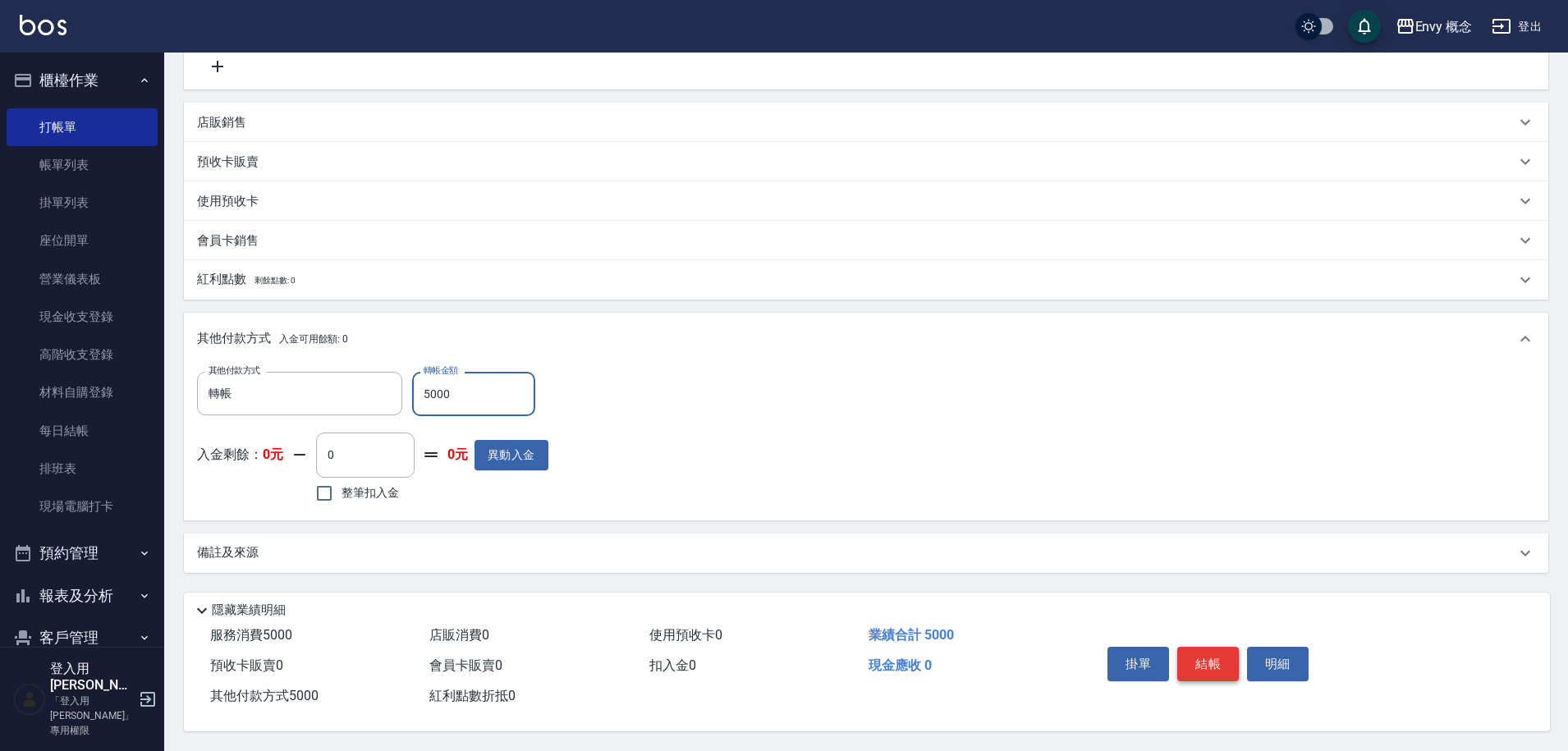
type input "5000"
click at [1206, 659] on button "結帳" at bounding box center [1208, 665] width 62 height 35
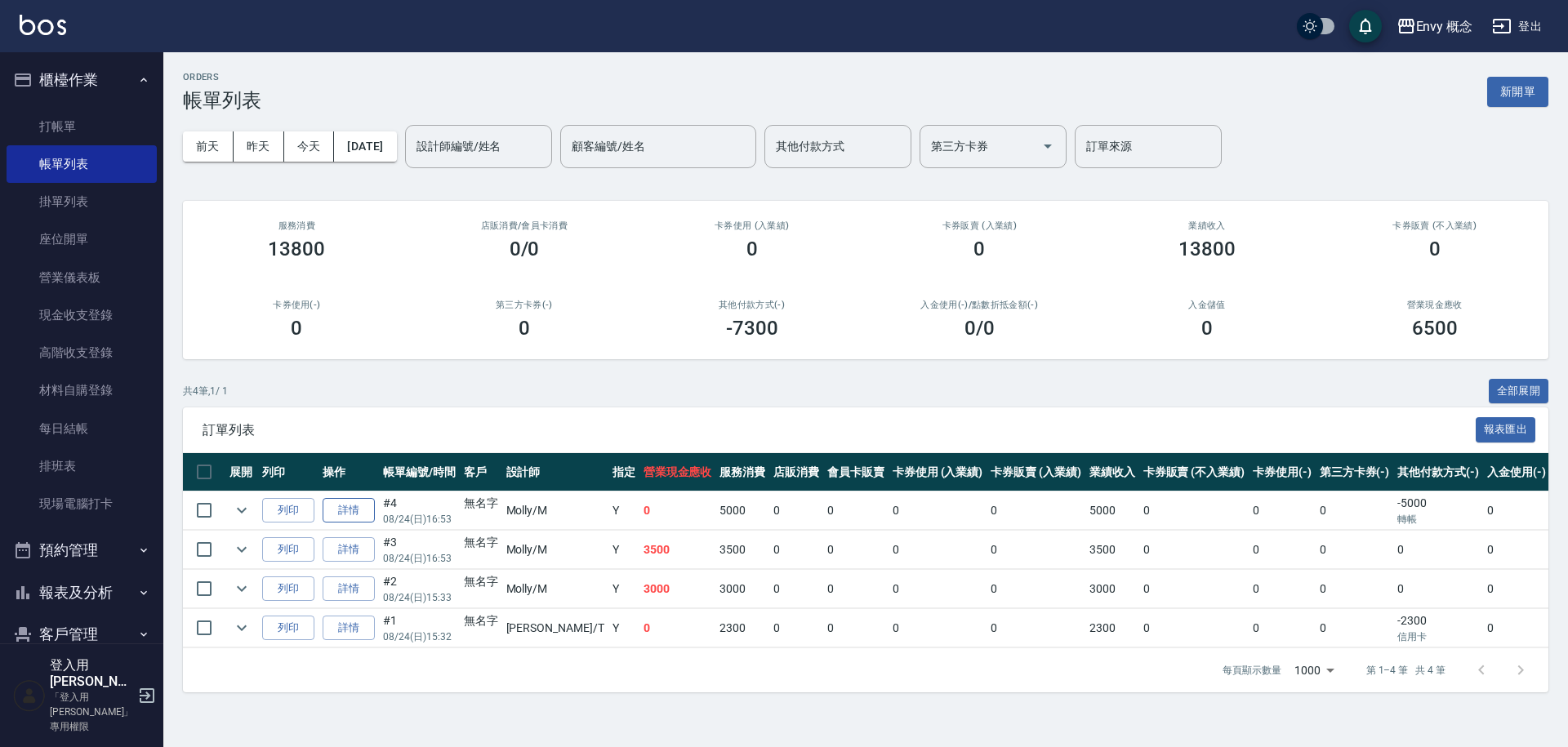
click at [360, 511] on link "詳情" at bounding box center [349, 511] width 52 height 25
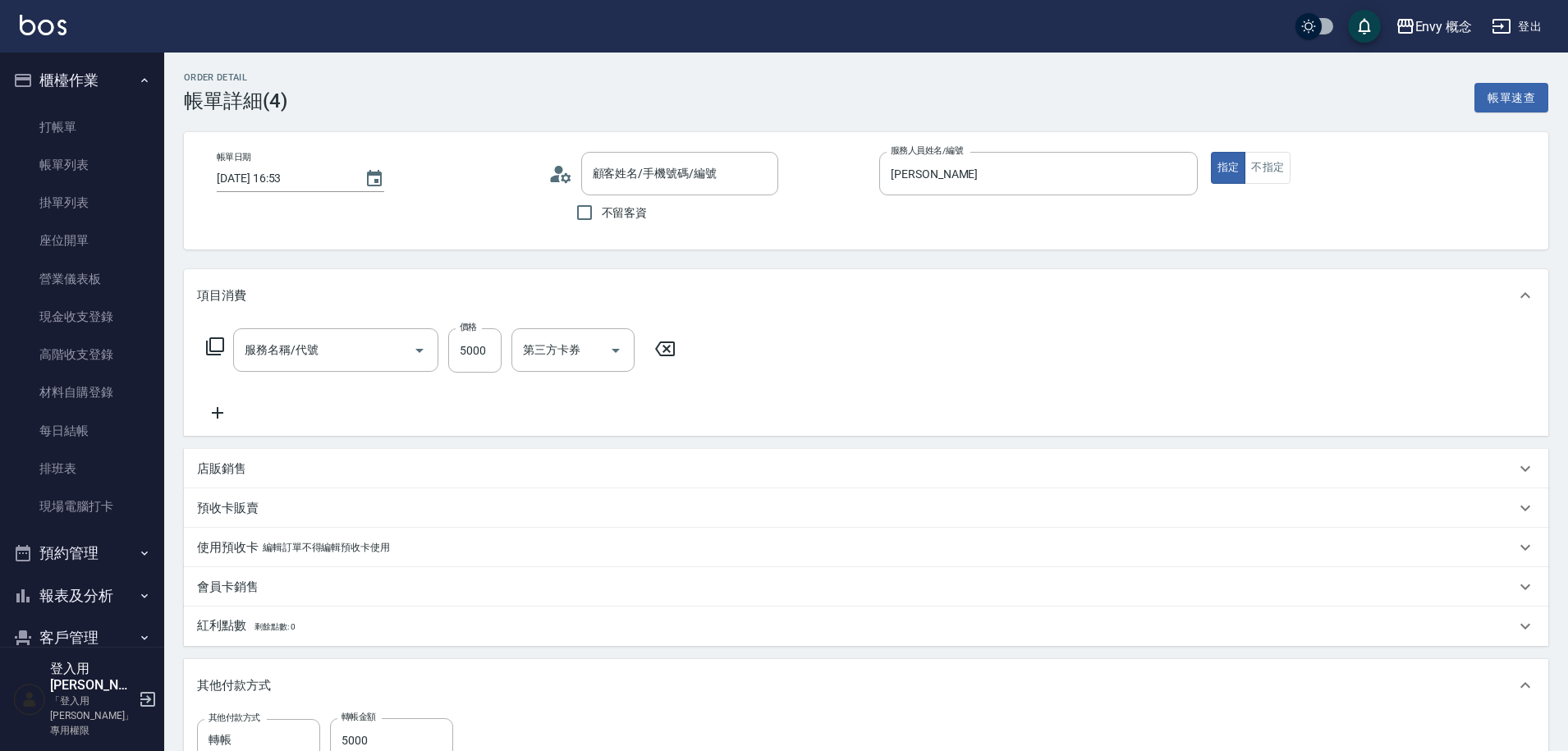
type input "[DATE] 16:53"
type input "[PERSON_NAME]"
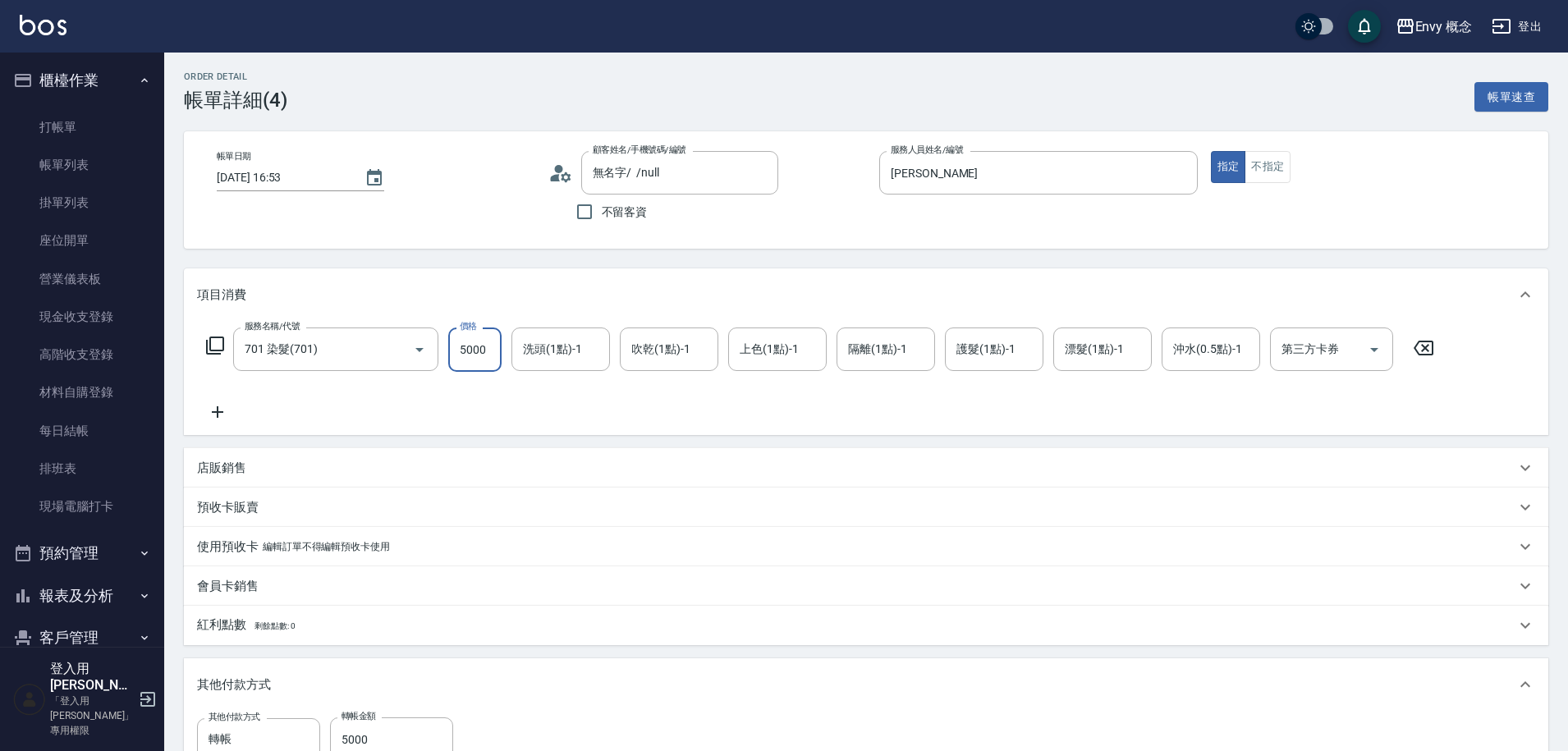
type input "無名字/ /null"
type input "701 染髮(701)"
click at [496, 338] on input "5000" at bounding box center [475, 350] width 53 height 45
type input "5"
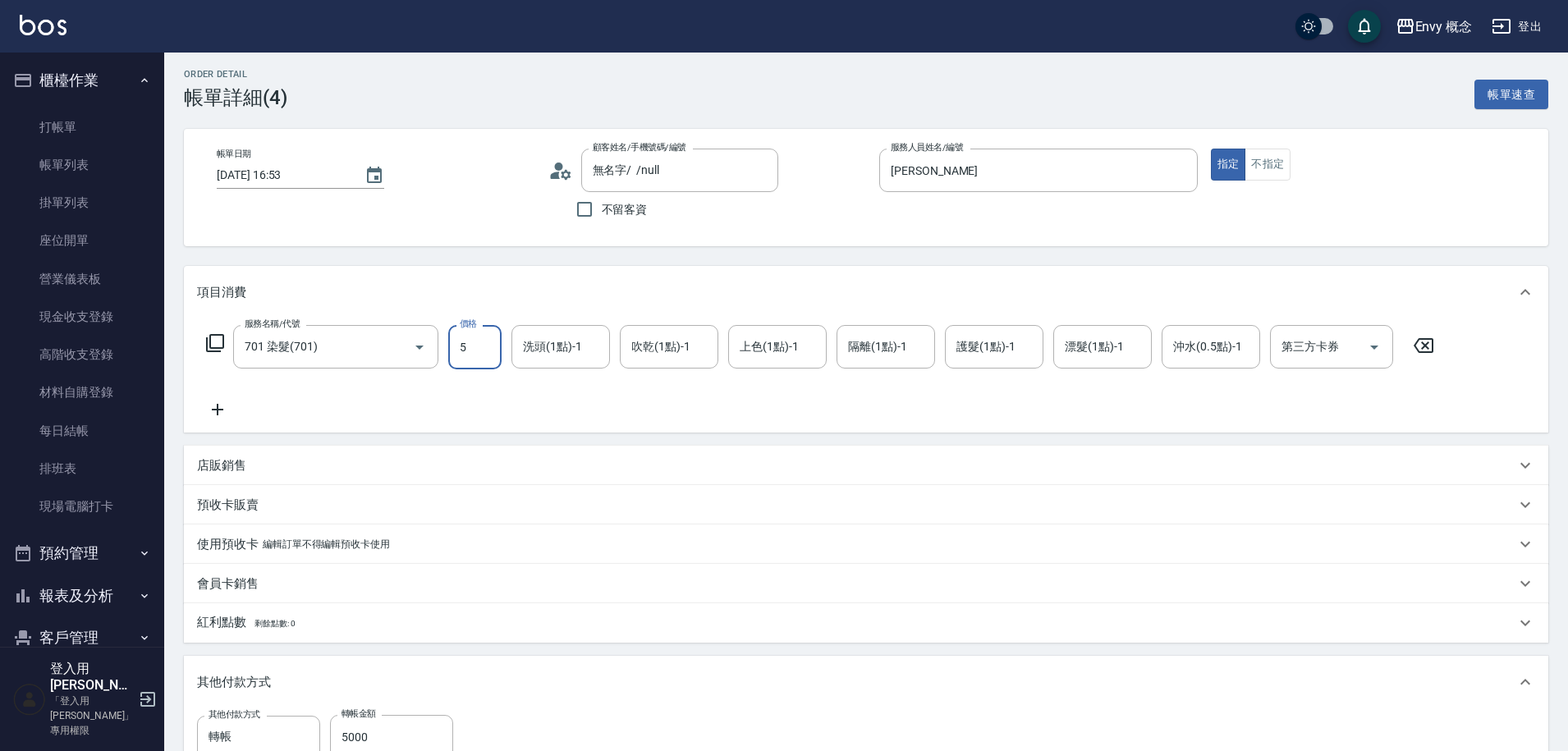
type input "0"
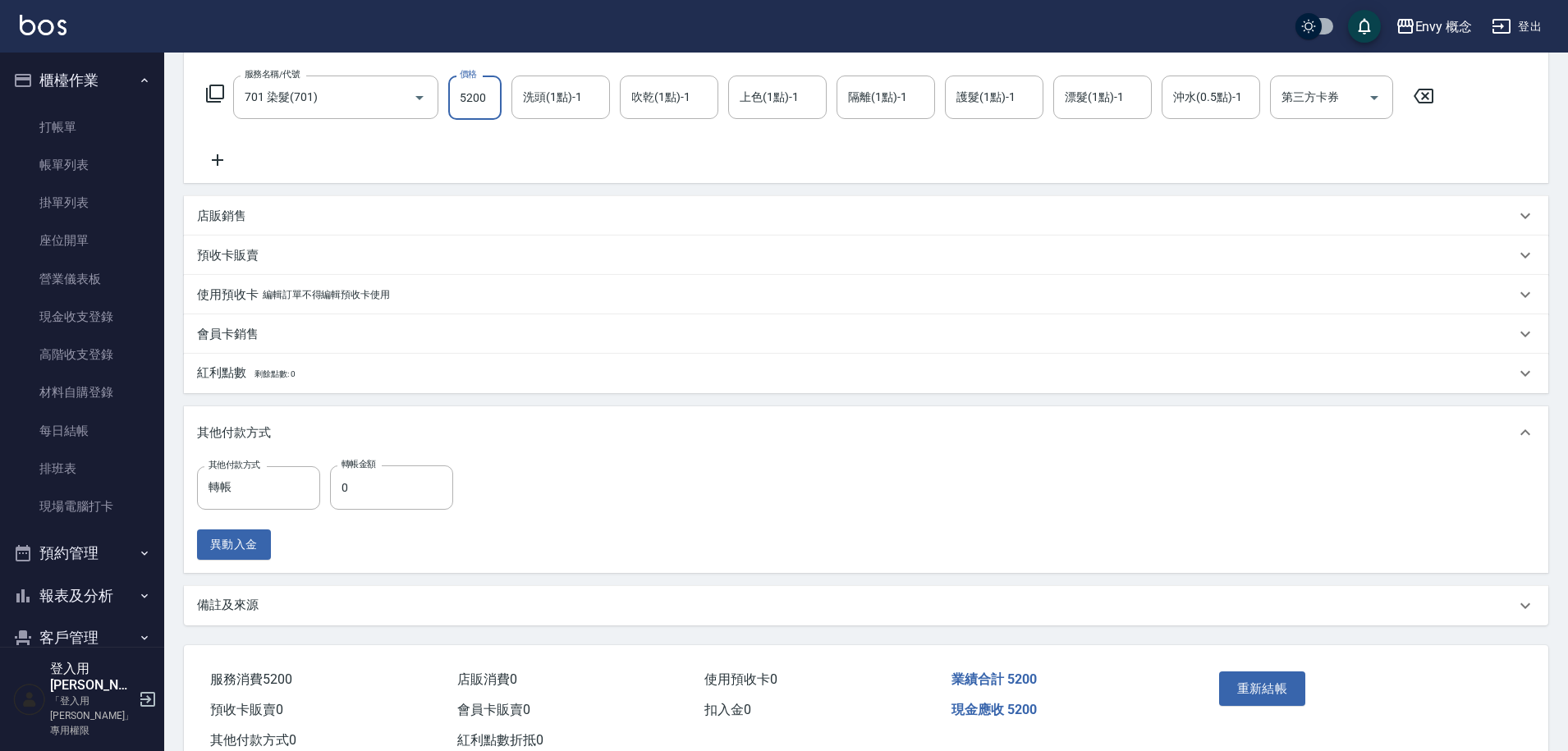
scroll to position [297, 0]
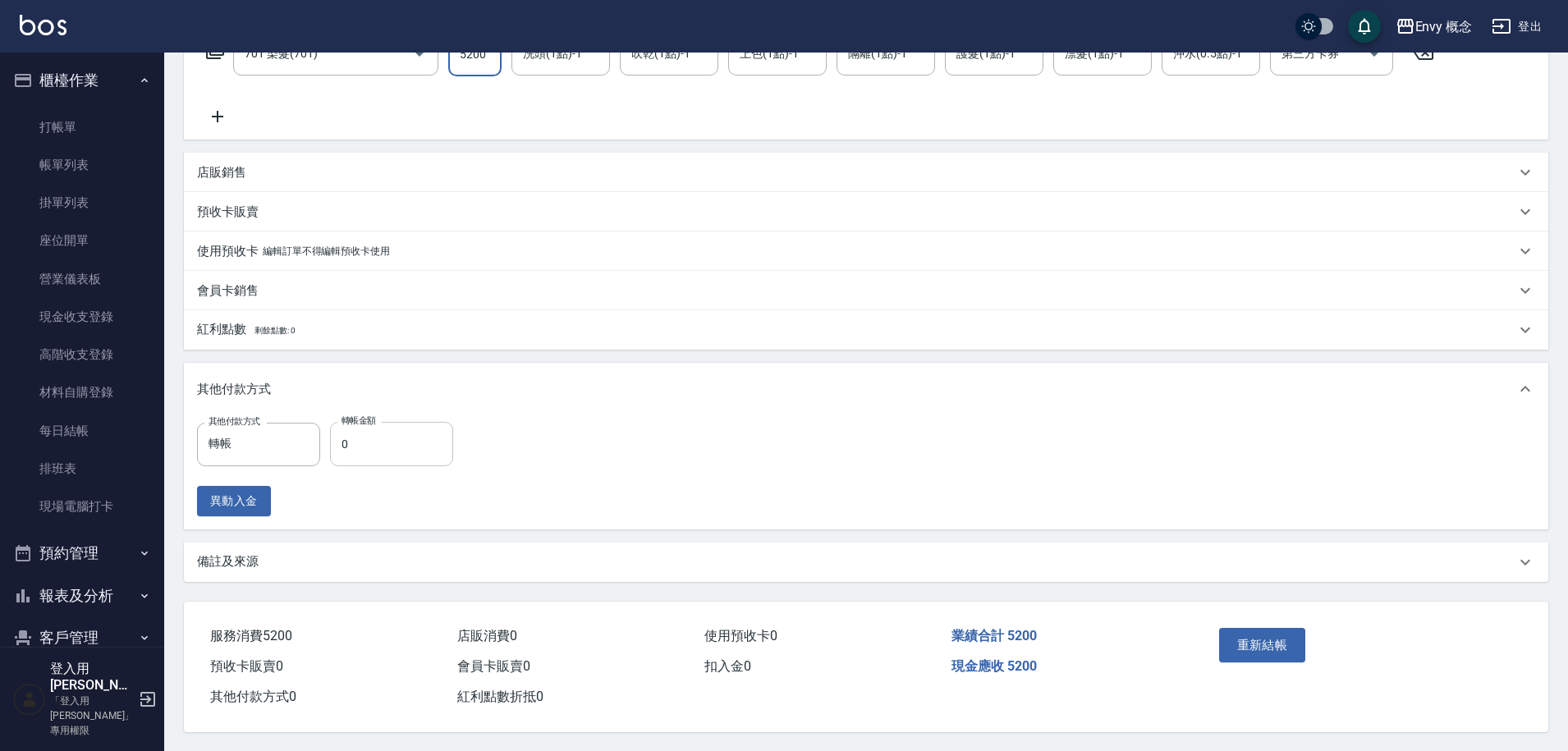
type input "5200"
click at [403, 442] on input "0" at bounding box center [391, 445] width 123 height 45
type input "5000"
click at [1264, 631] on button "重新結帳" at bounding box center [1263, 645] width 87 height 35
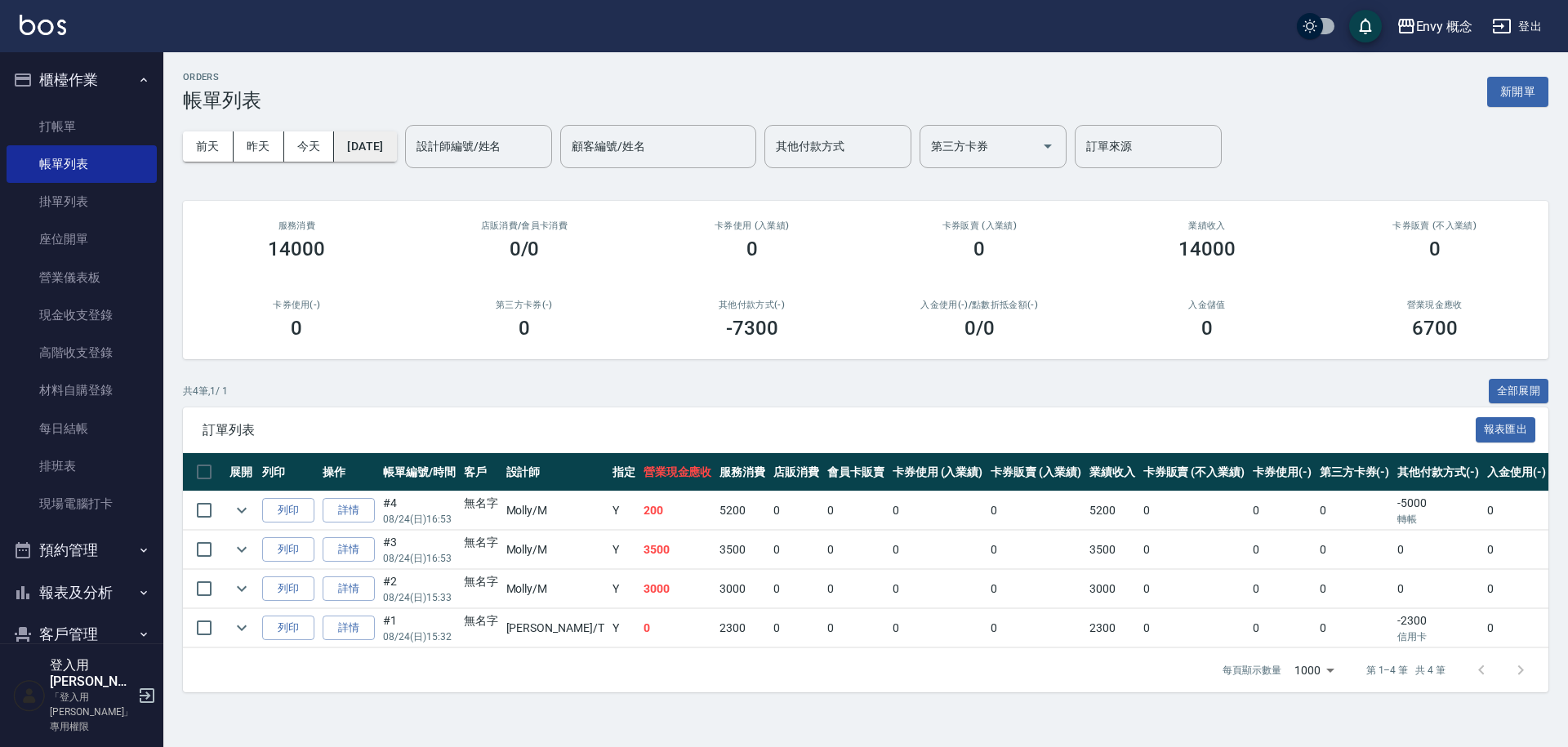
click at [387, 145] on button "[DATE]" at bounding box center [365, 146] width 62 height 30
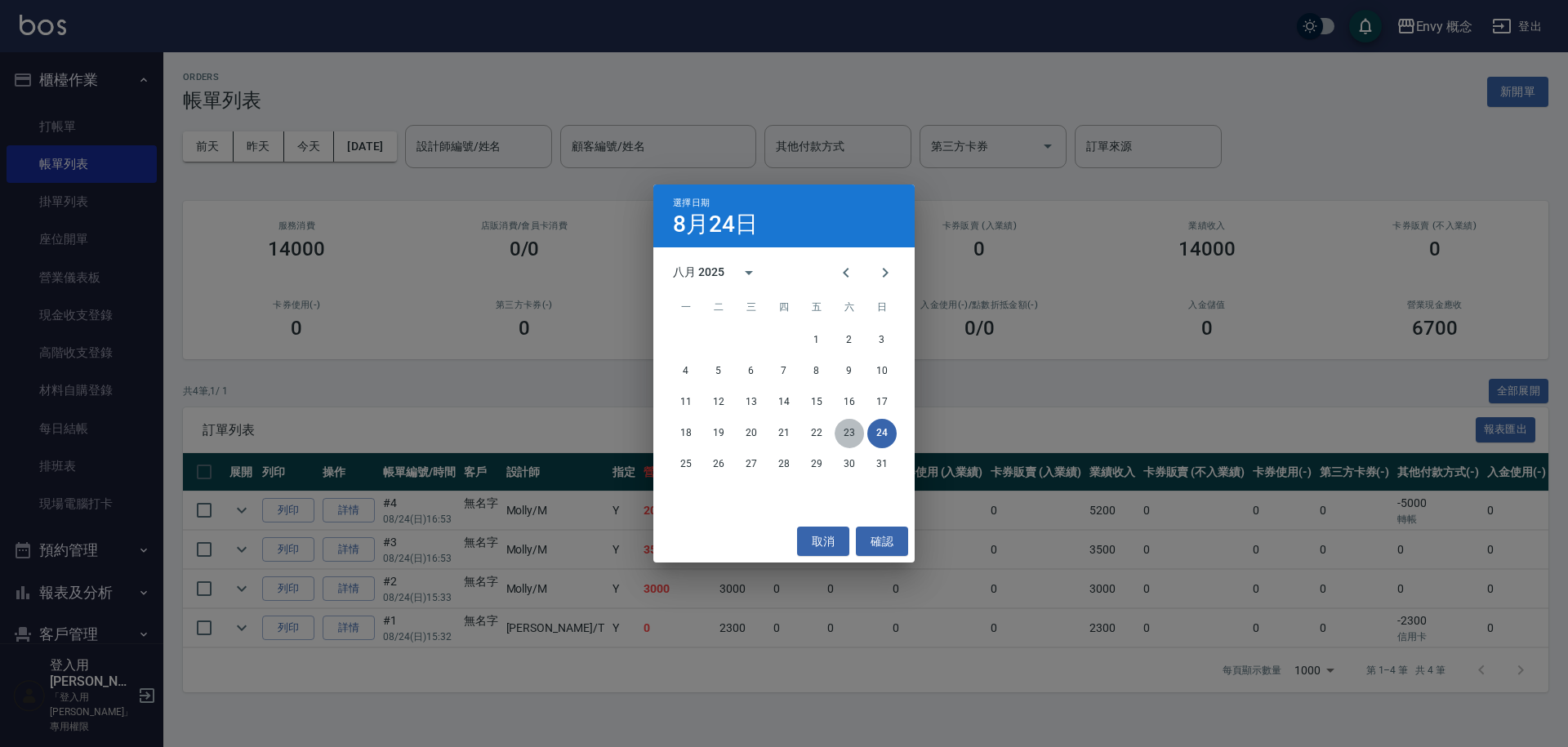
click at [845, 437] on button "23" at bounding box center [849, 434] width 30 height 30
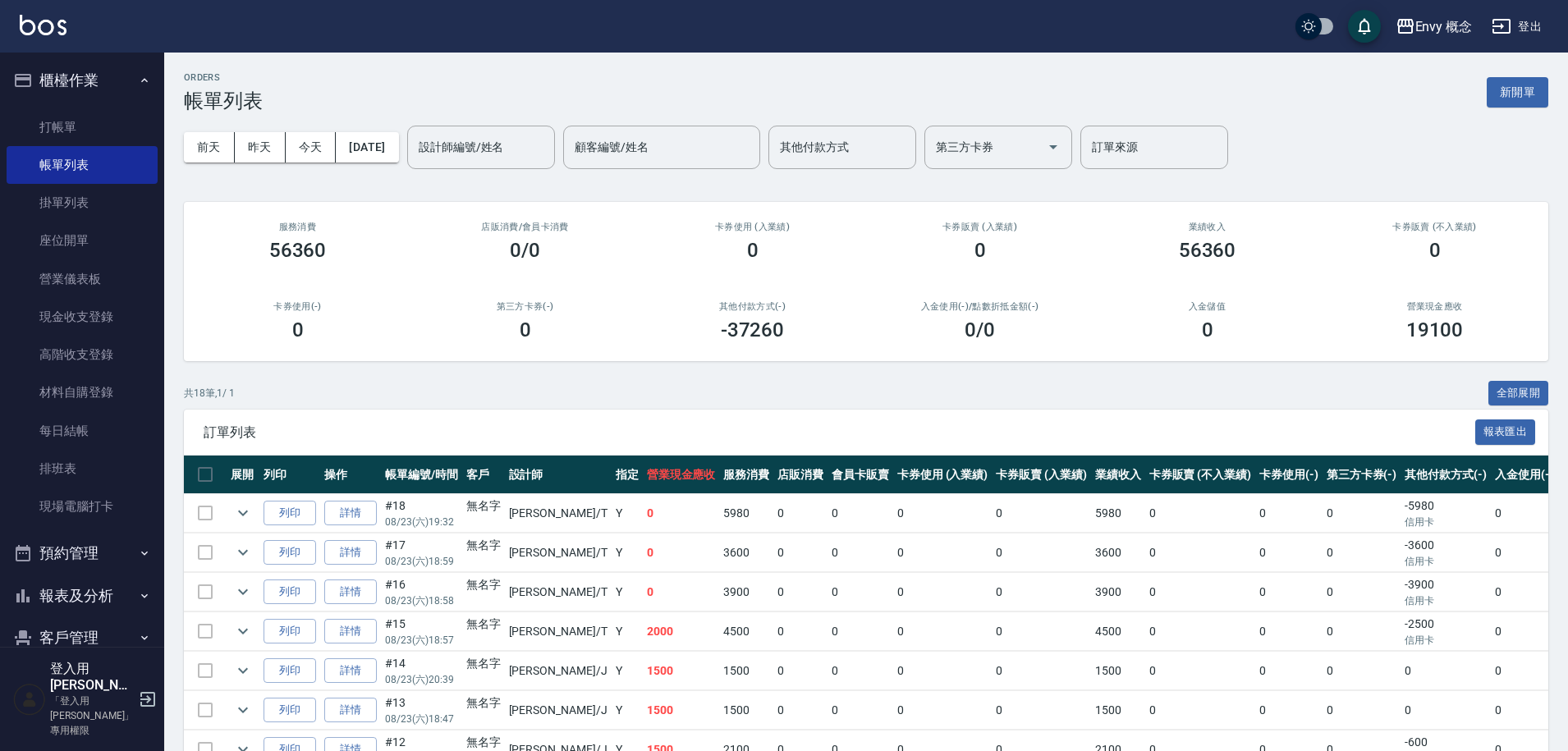
click at [508, 153] on input "設計師編號/姓名" at bounding box center [480, 147] width 133 height 29
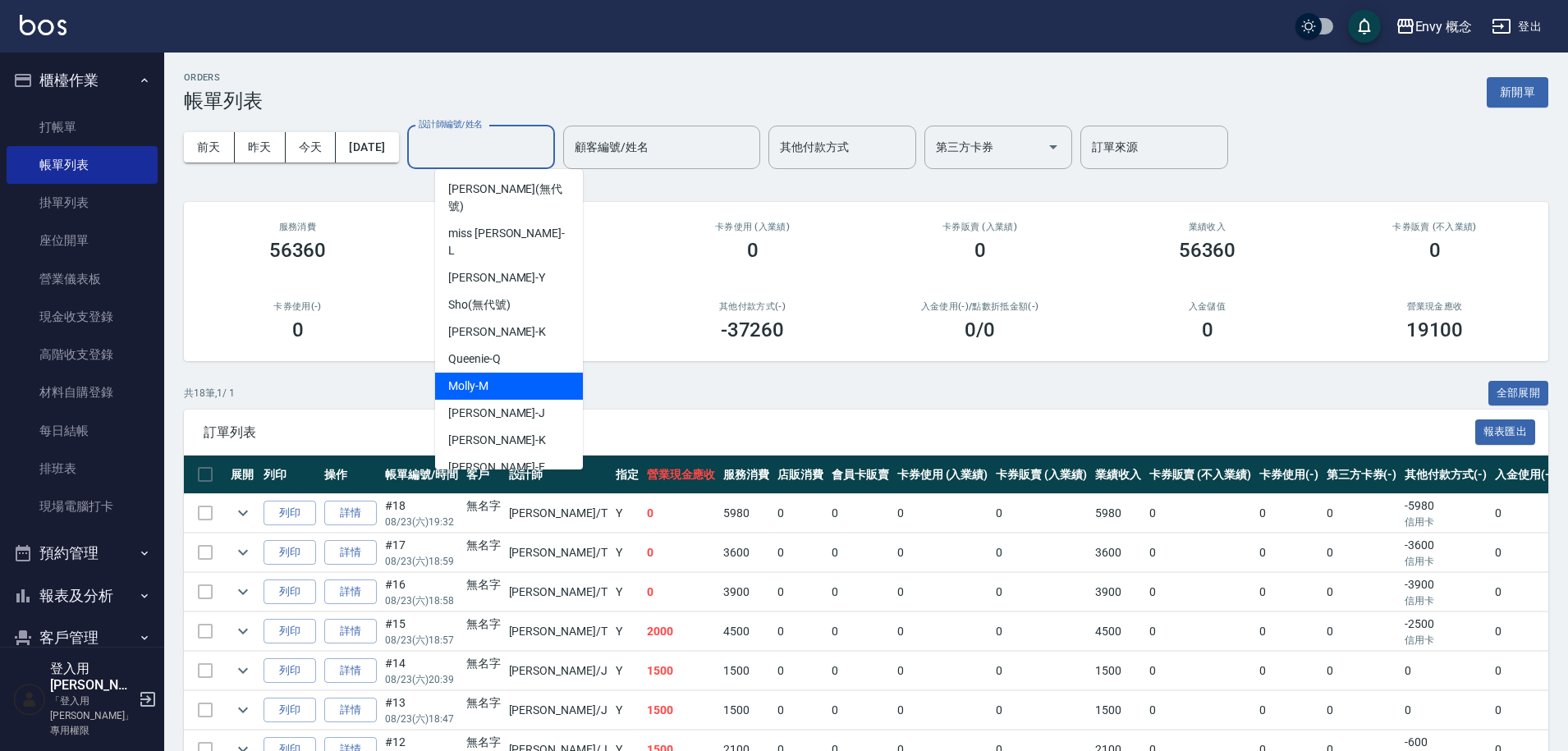
click at [525, 373] on div "[PERSON_NAME]" at bounding box center [508, 387] width 148 height 27
type input "[PERSON_NAME]"
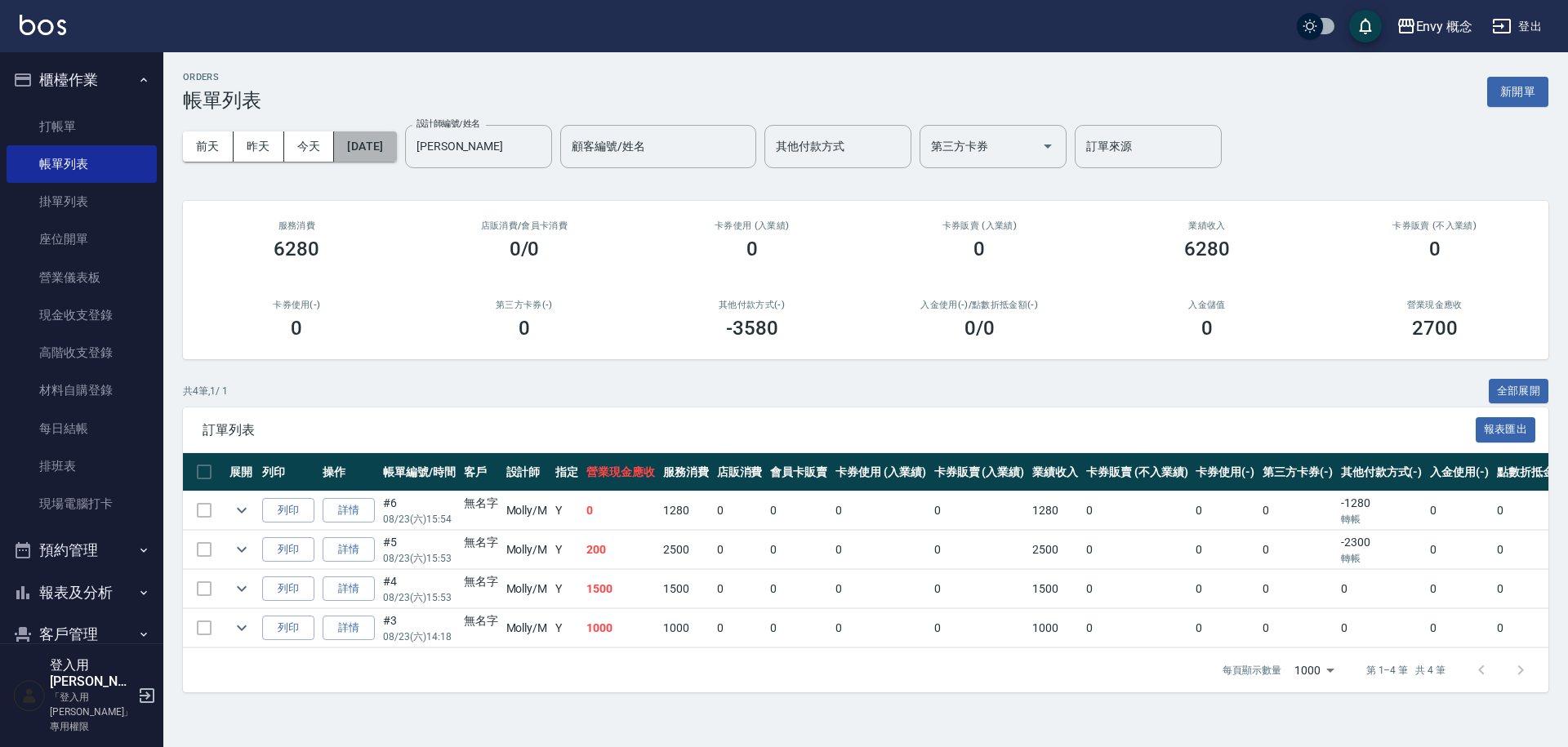
click at [396, 148] on button "[DATE]" at bounding box center [365, 146] width 62 height 30
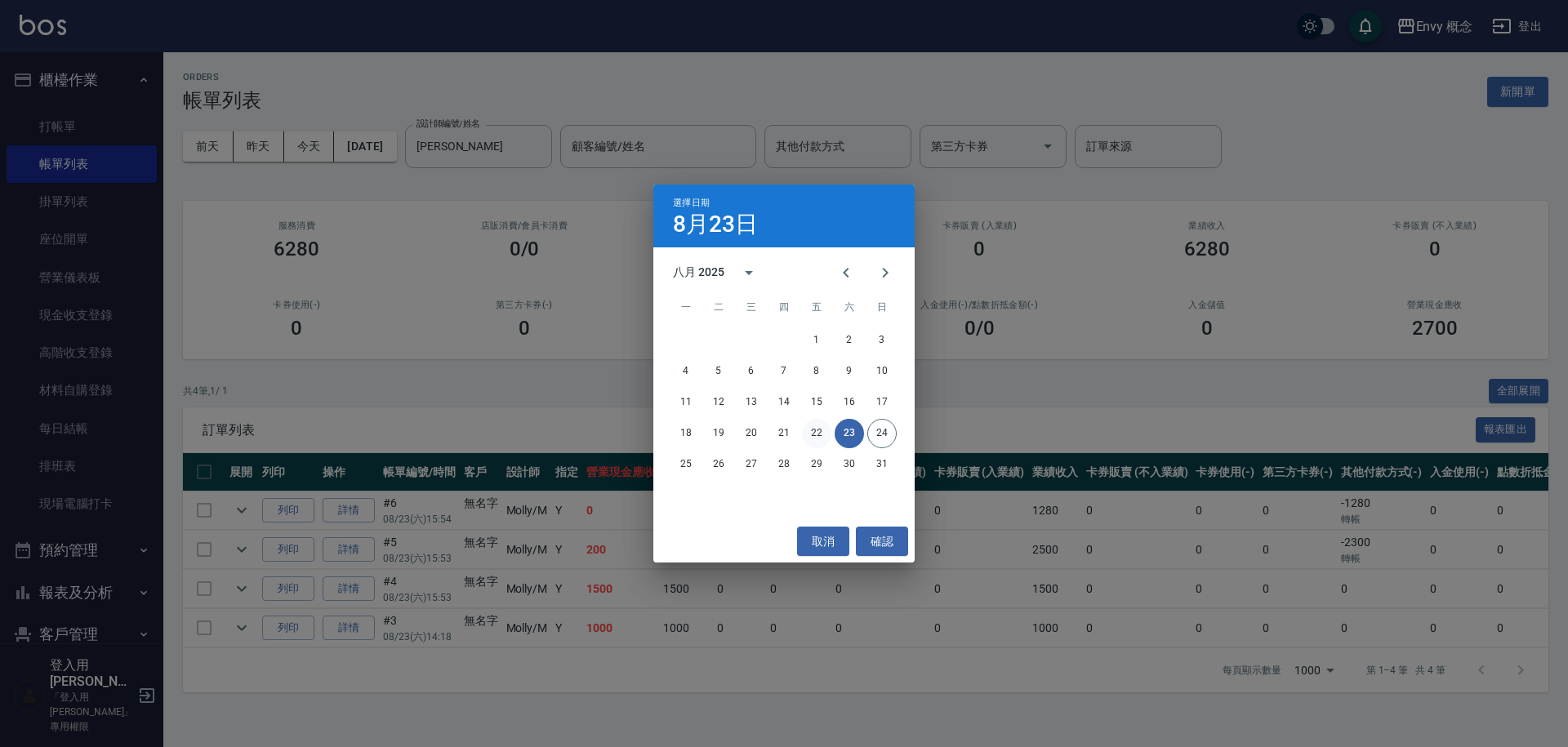
click at [825, 431] on button "22" at bounding box center [816, 434] width 30 height 30
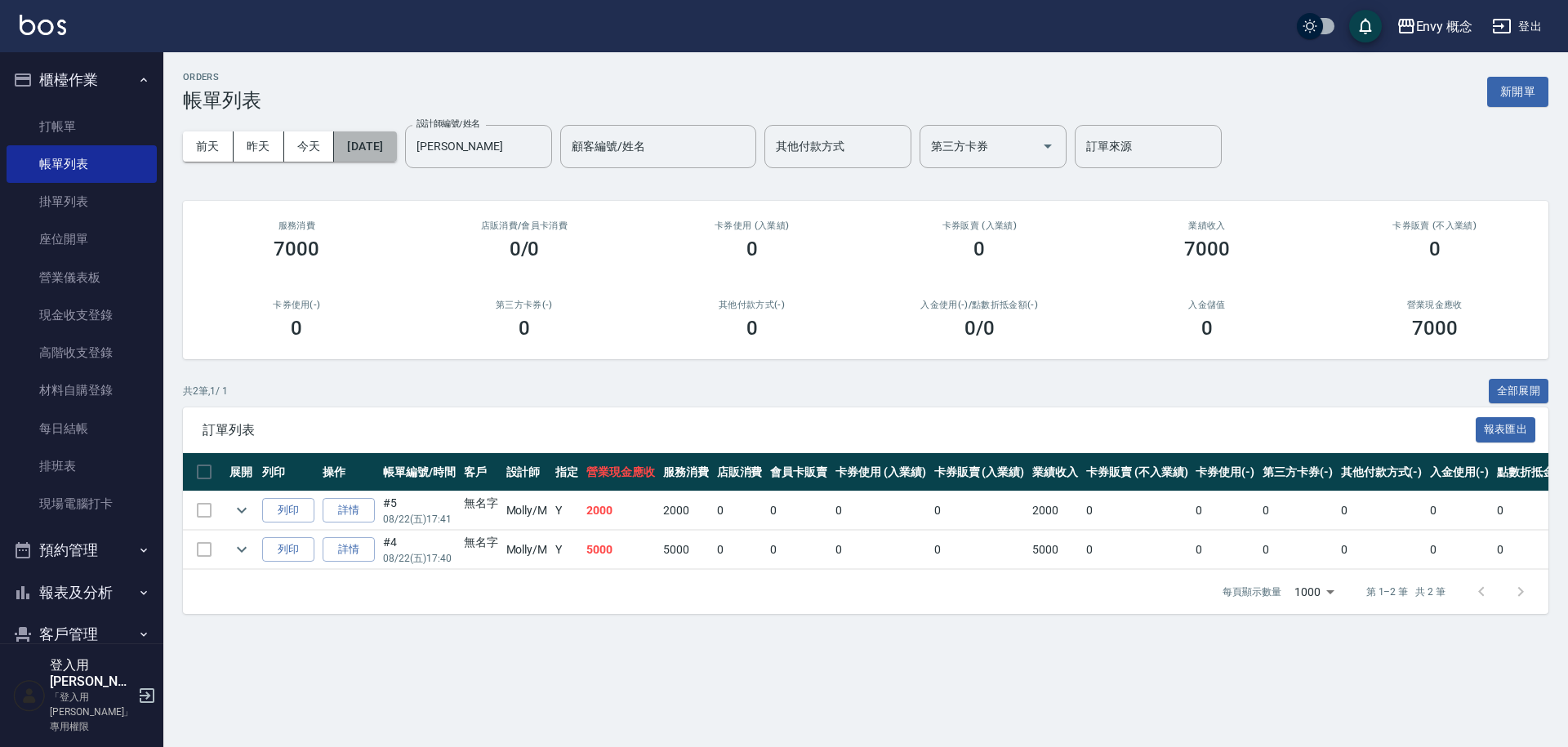
click at [367, 139] on button "[DATE]" at bounding box center [365, 146] width 62 height 30
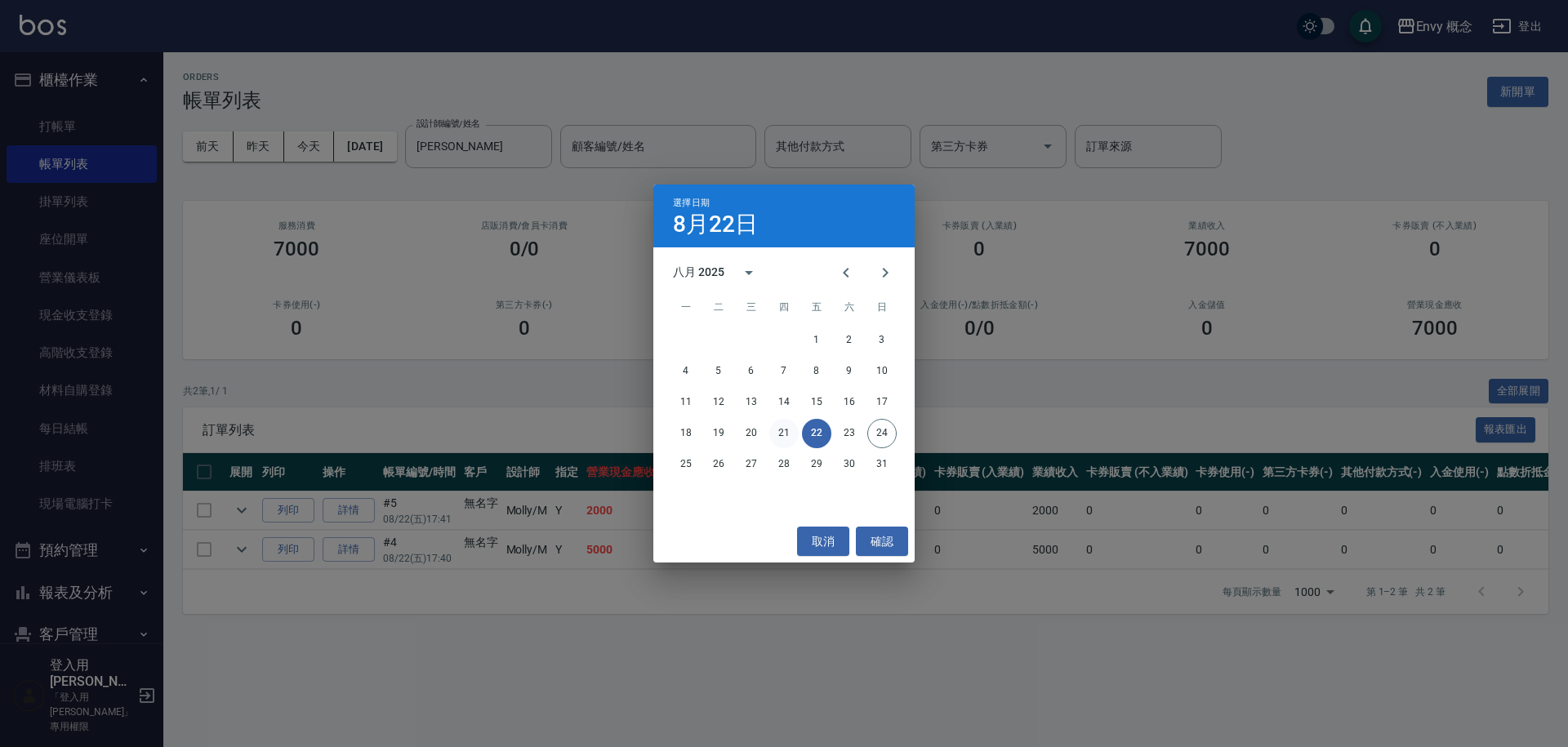
click at [787, 430] on button "21" at bounding box center [784, 434] width 30 height 30
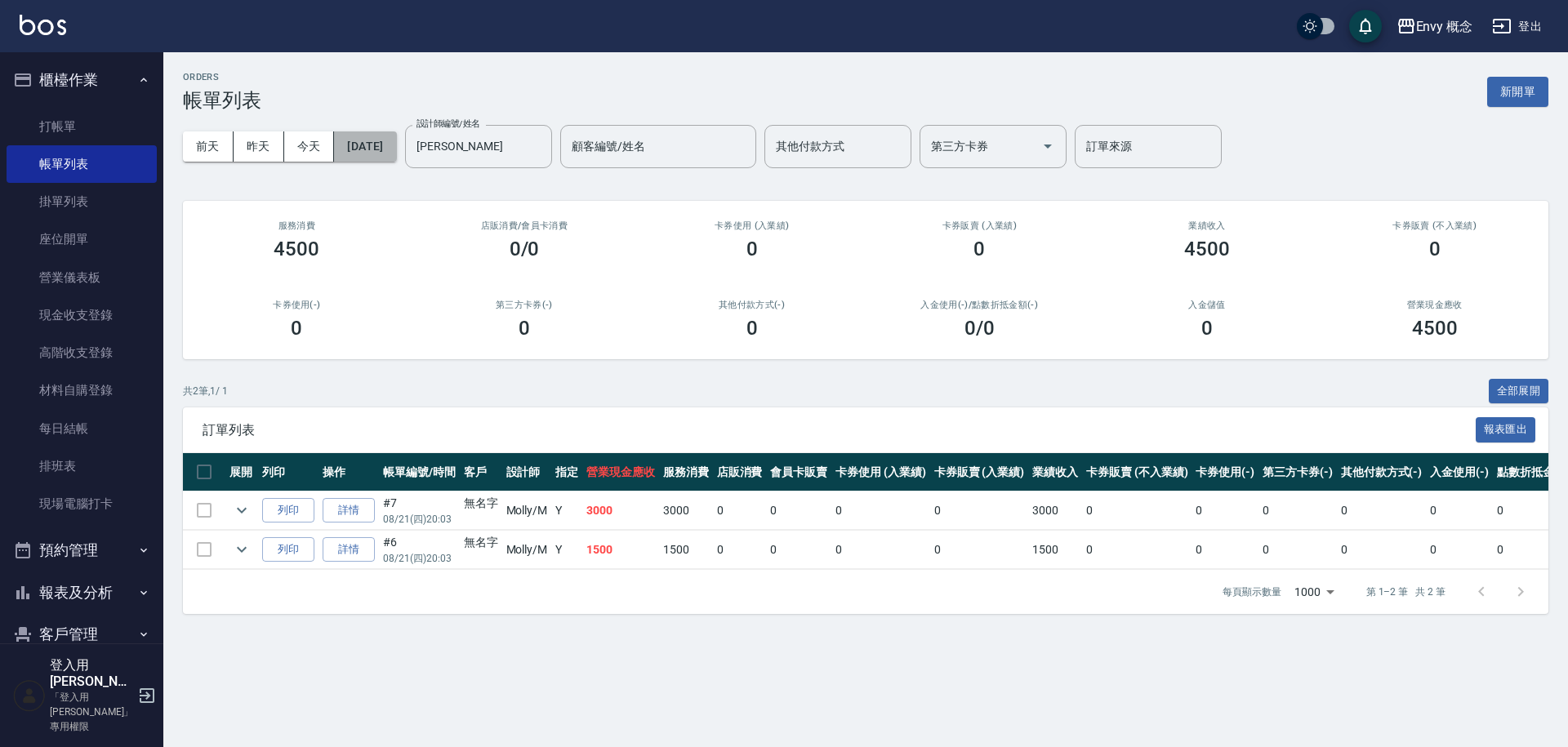
click at [396, 134] on button "[DATE]" at bounding box center [365, 146] width 62 height 30
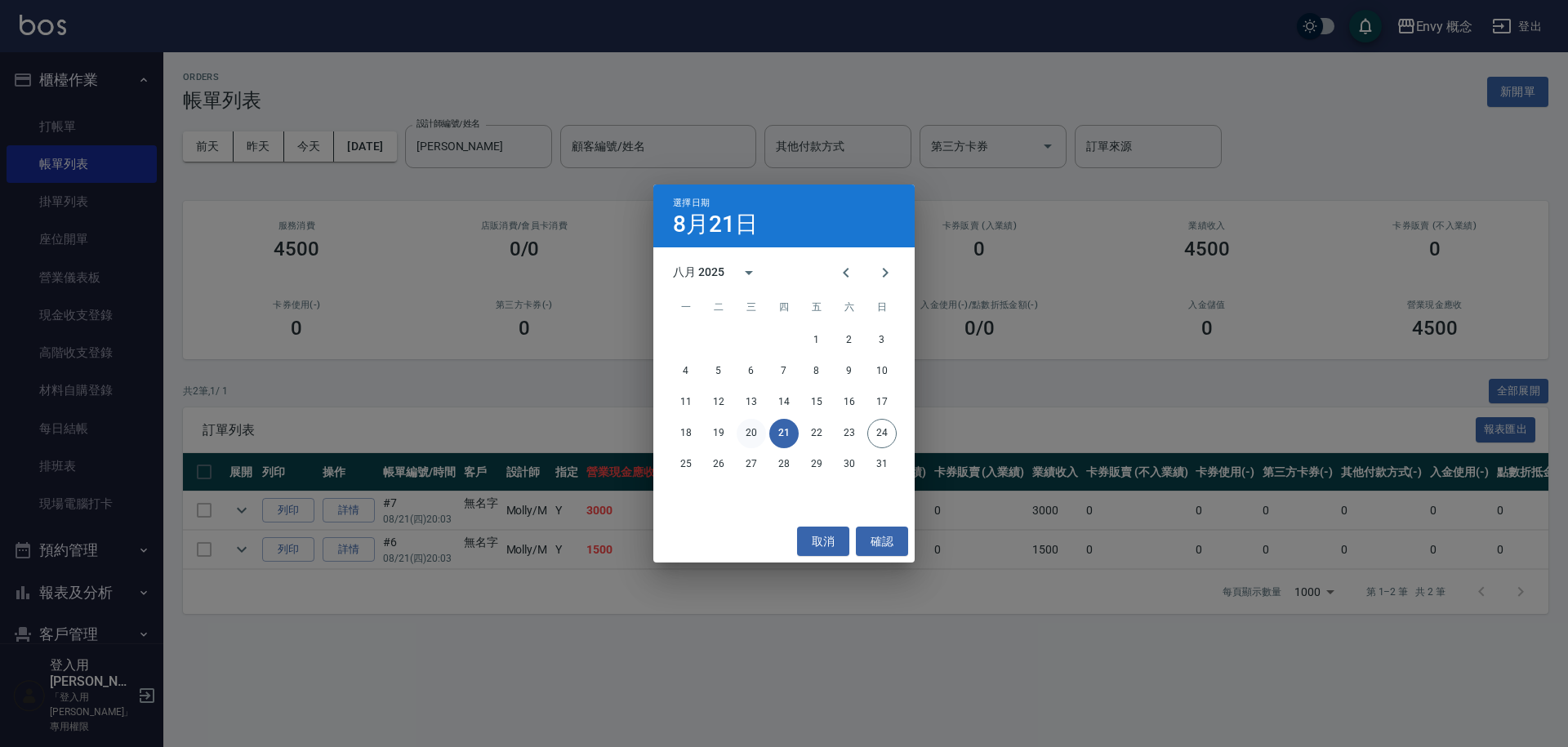
click at [754, 434] on button "20" at bounding box center [751, 434] width 30 height 30
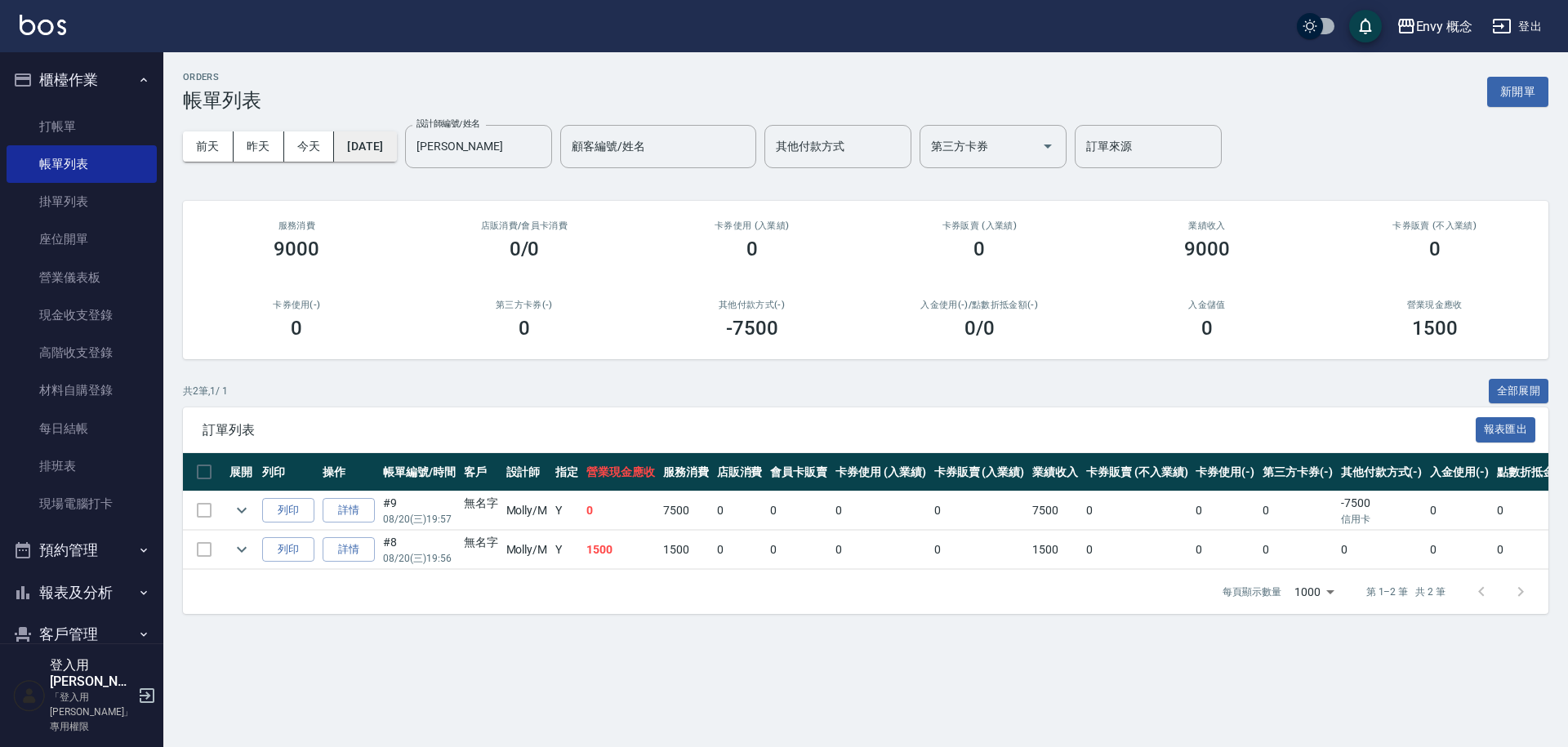
click at [379, 138] on button "[DATE]" at bounding box center [365, 146] width 62 height 30
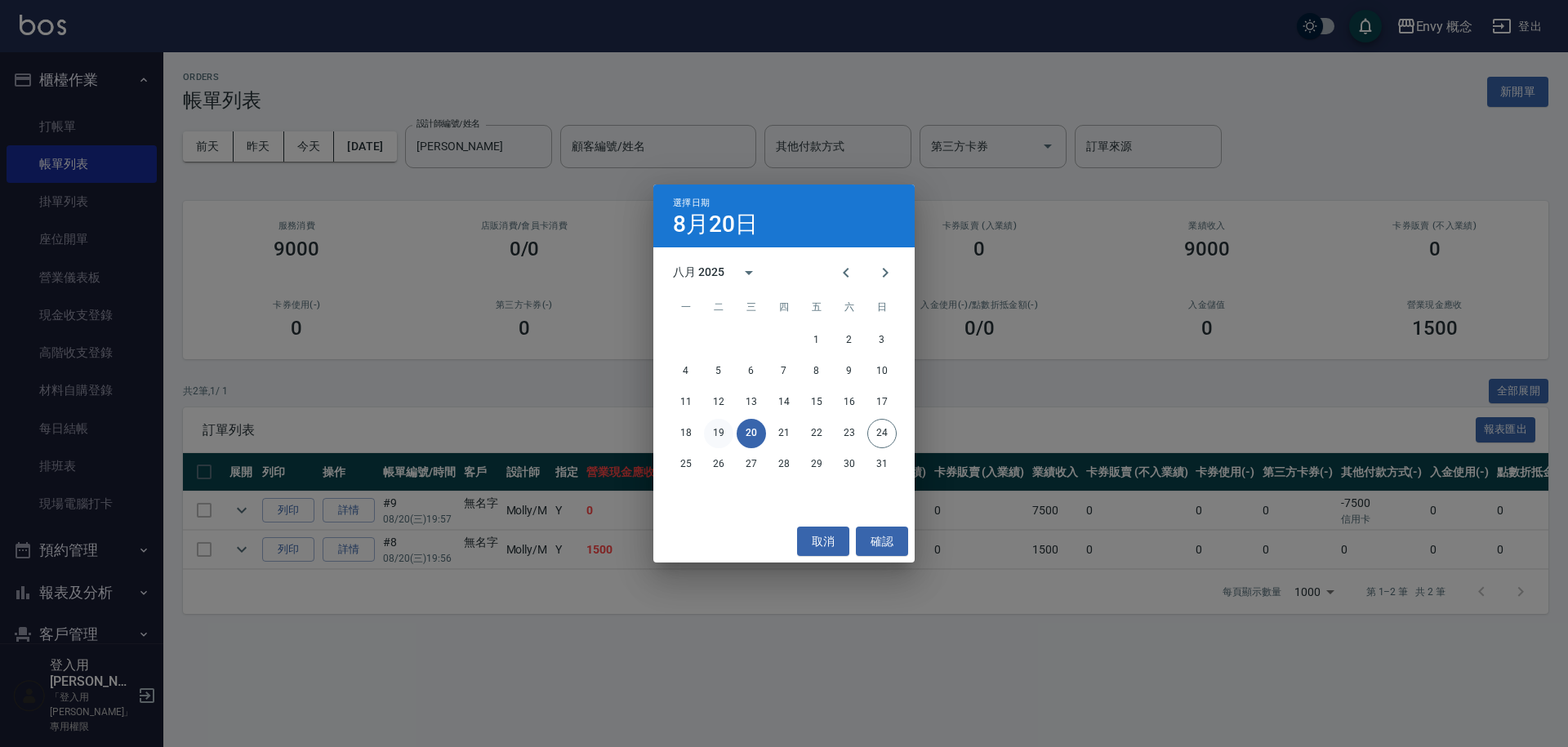
click at [724, 431] on button "19" at bounding box center [719, 434] width 30 height 30
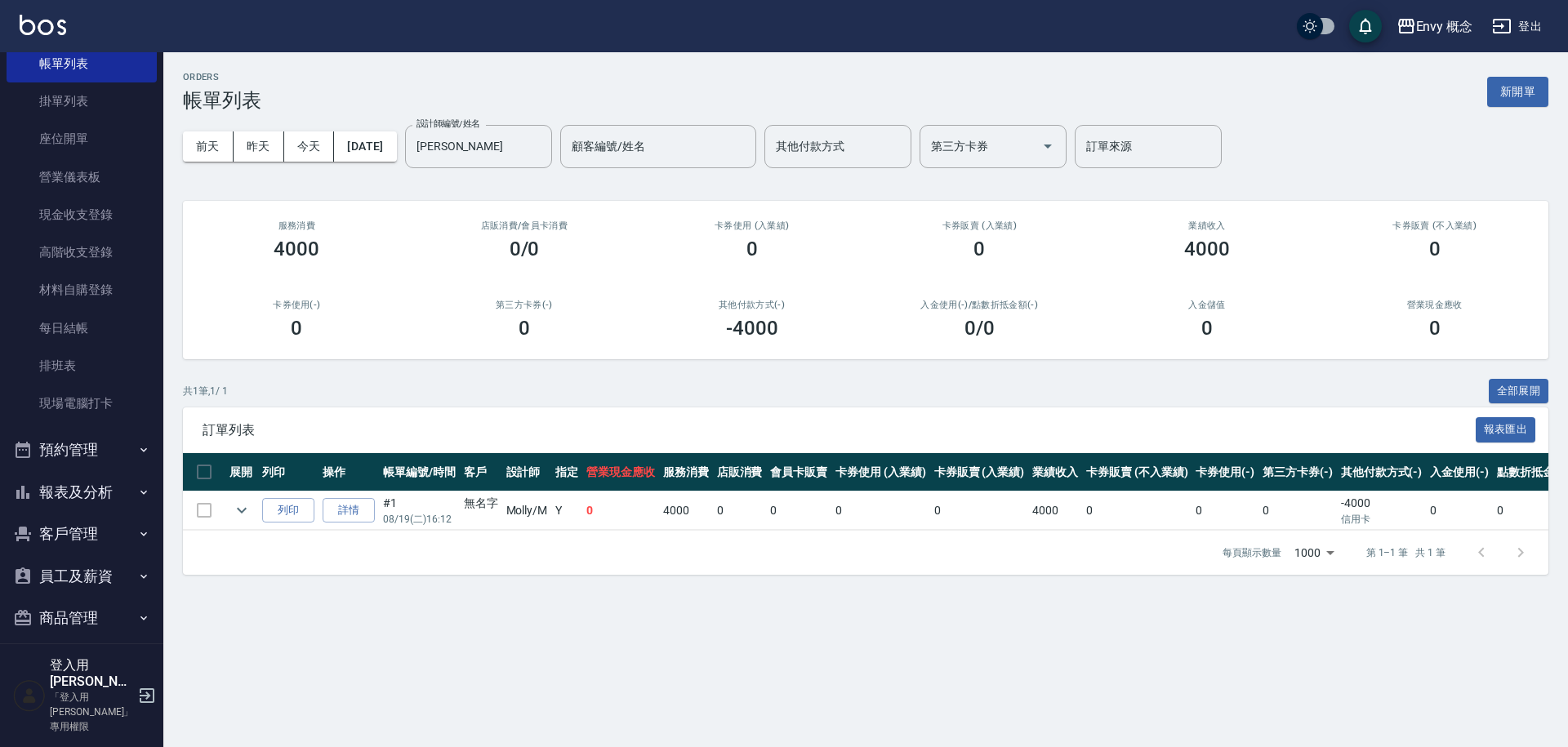
scroll to position [211, 0]
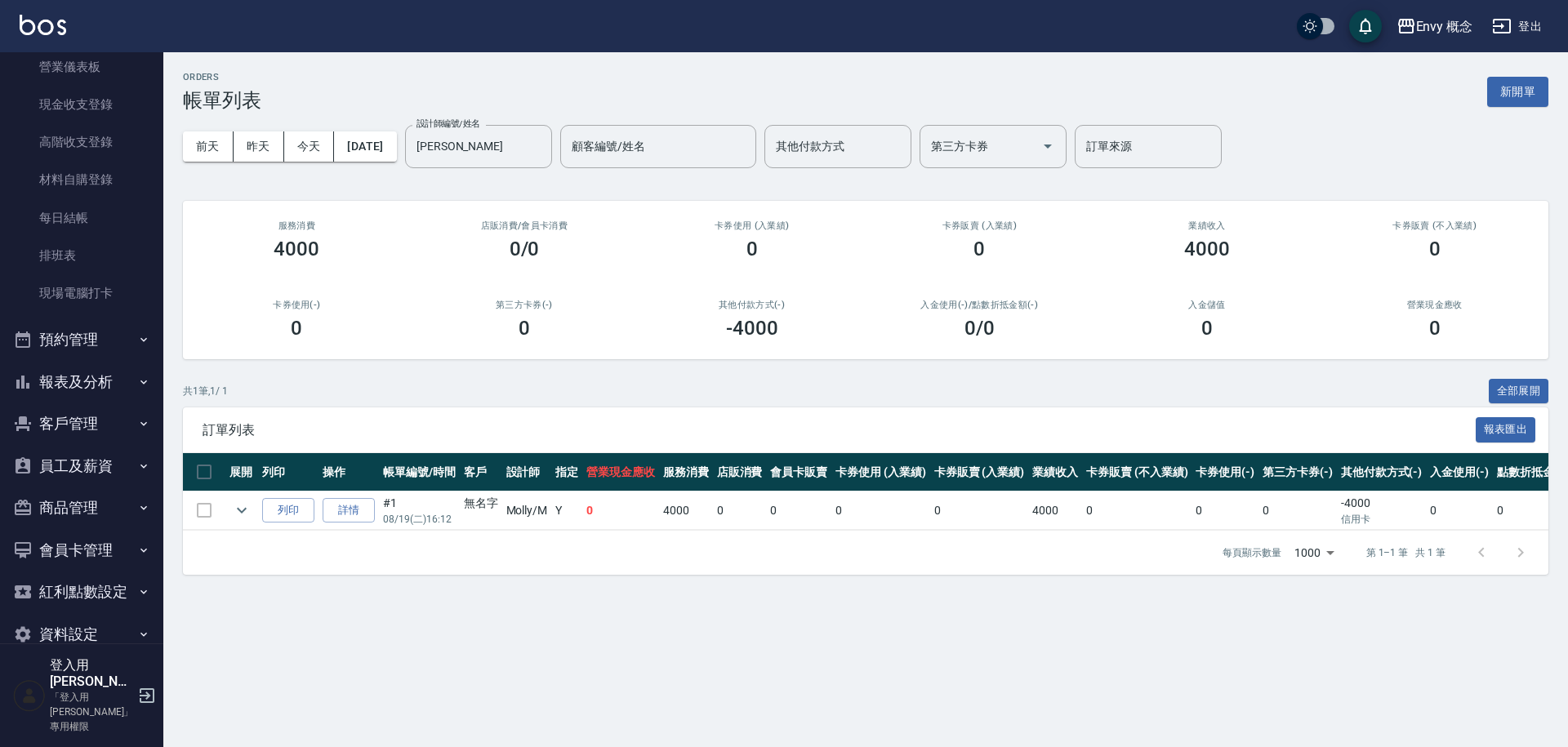
click at [94, 375] on button "報表及分析" at bounding box center [82, 383] width 150 height 42
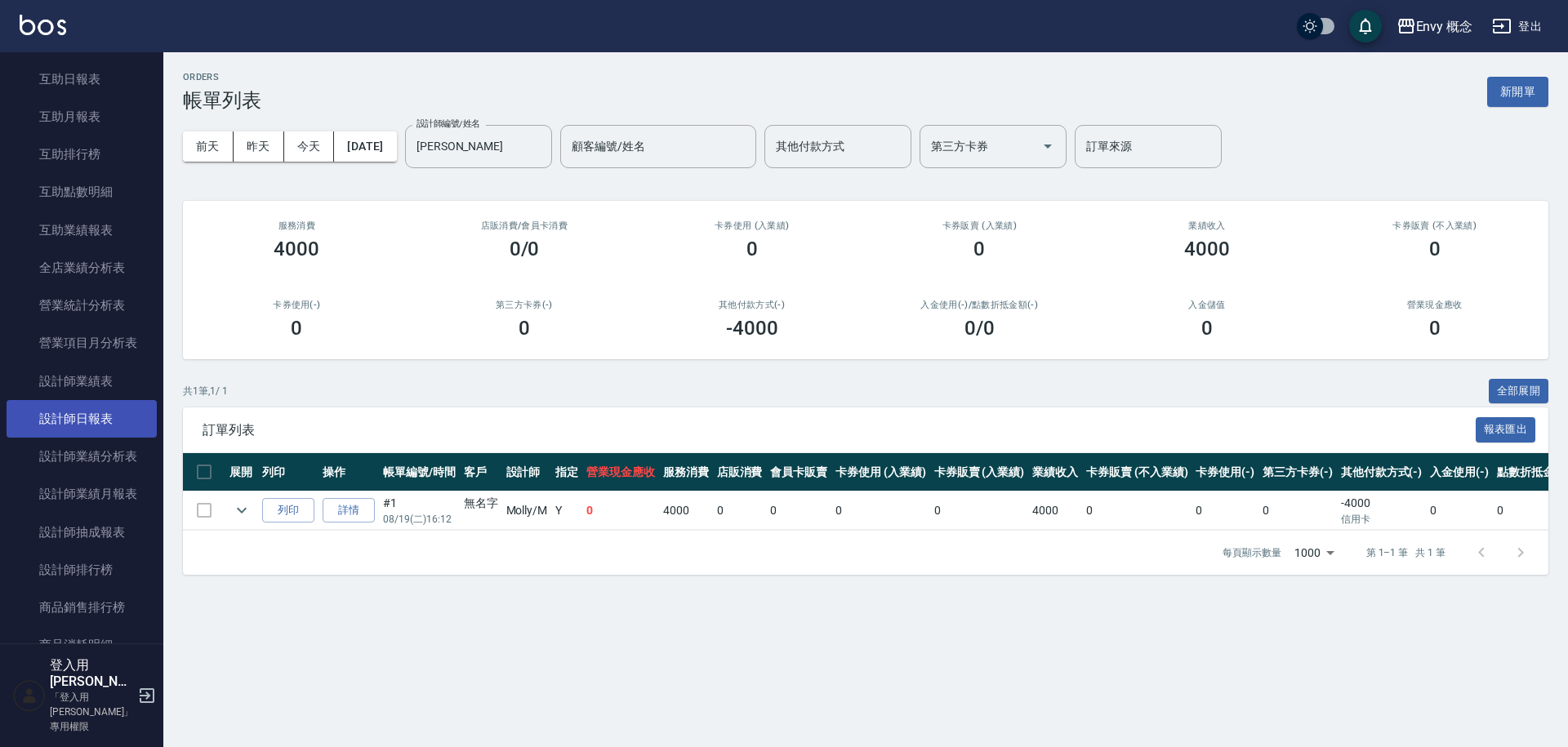
scroll to position [1013, 0]
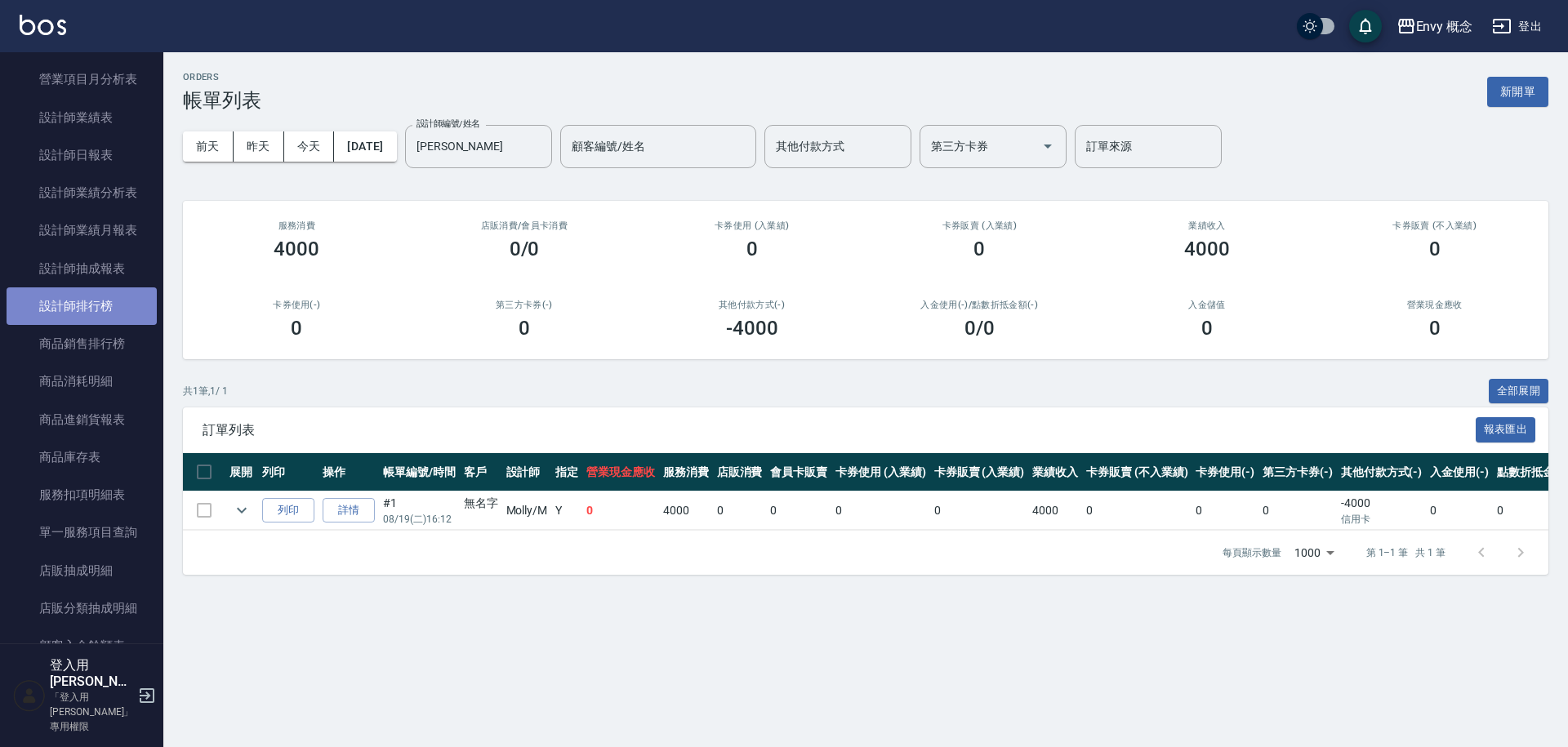
click at [103, 311] on link "設計師排行榜" at bounding box center [82, 306] width 150 height 38
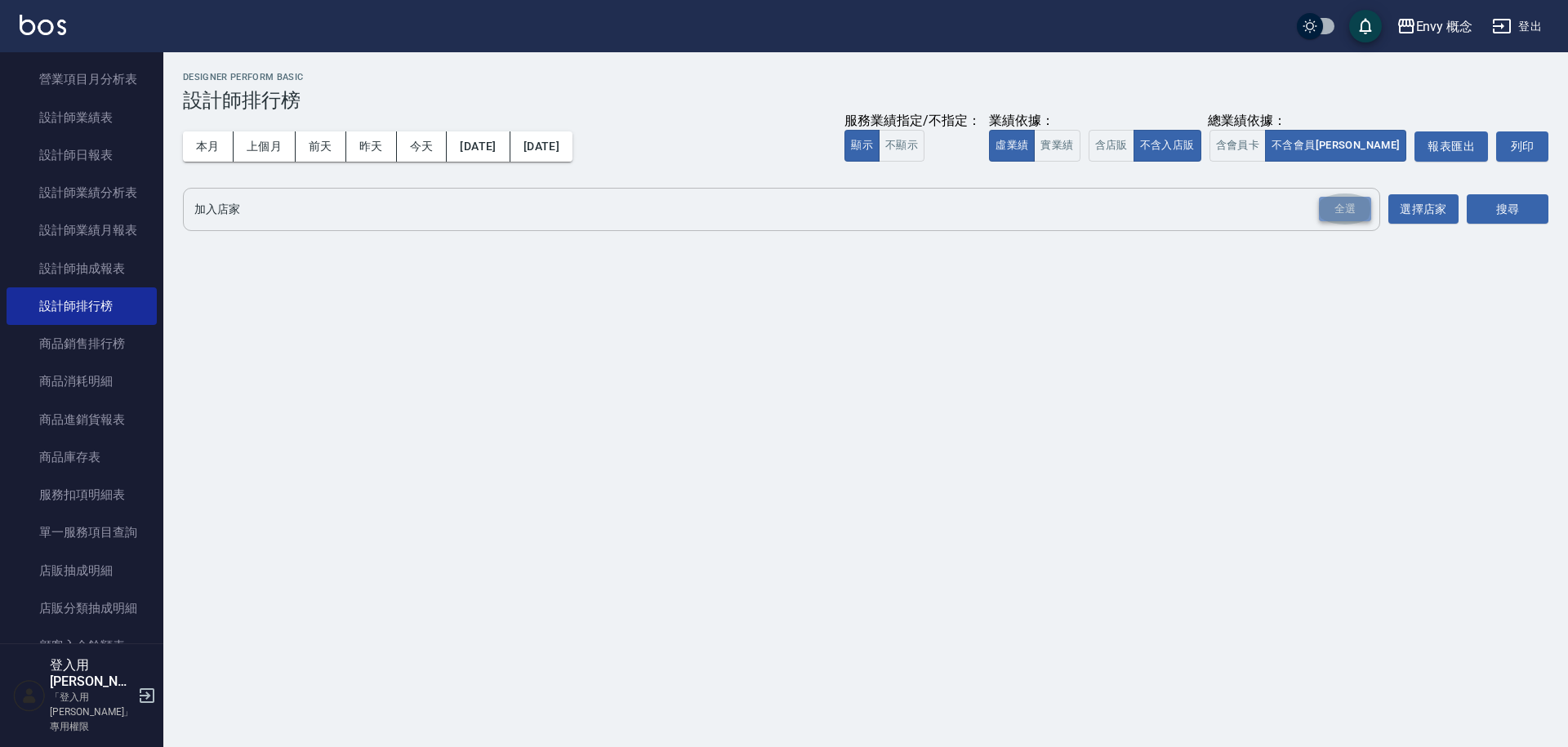
click at [1352, 208] on div "全選" at bounding box center [1345, 209] width 52 height 25
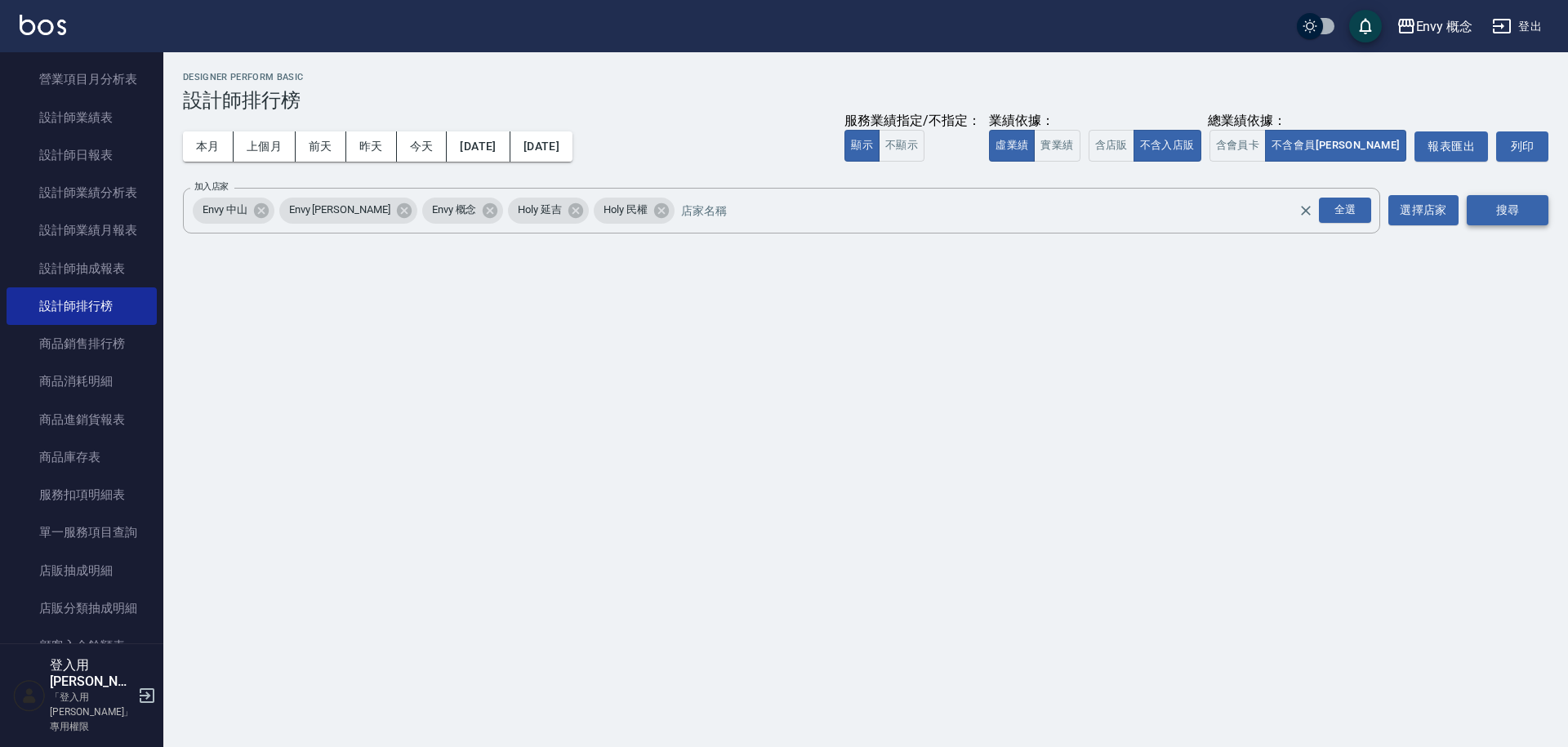
click at [1492, 210] on button "搜尋" at bounding box center [1507, 210] width 82 height 30
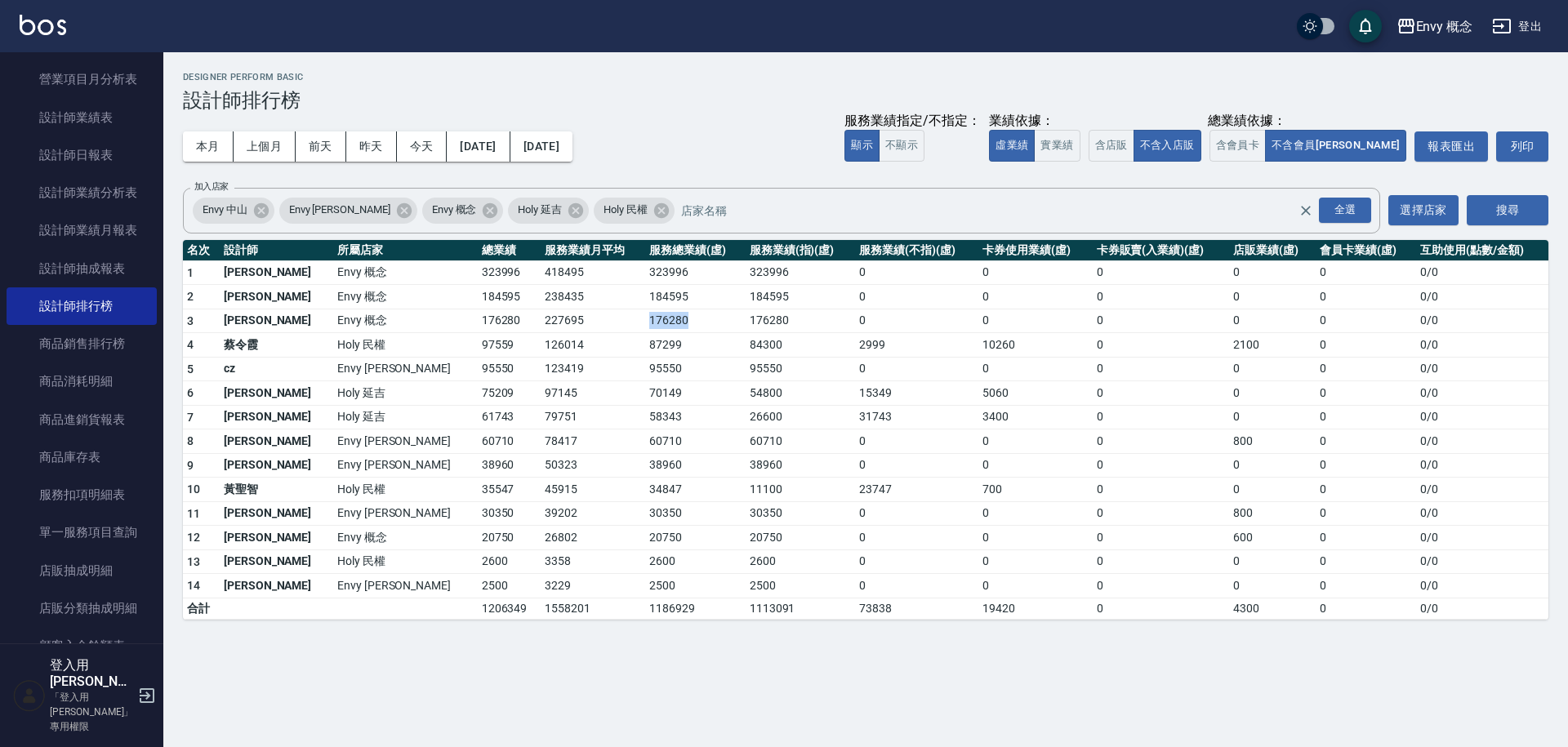
drag, startPoint x: 596, startPoint y: 320, endPoint x: 475, endPoint y: 323, distance: 121.0
click at [491, 326] on tr "3 [PERSON_NAME]Envy 概念 176280 227695 176280 176280 0 0 0 0 0 0 / 0" at bounding box center [865, 320] width 1366 height 24
click at [746, 321] on td "176280" at bounding box center [801, 320] width 110 height 24
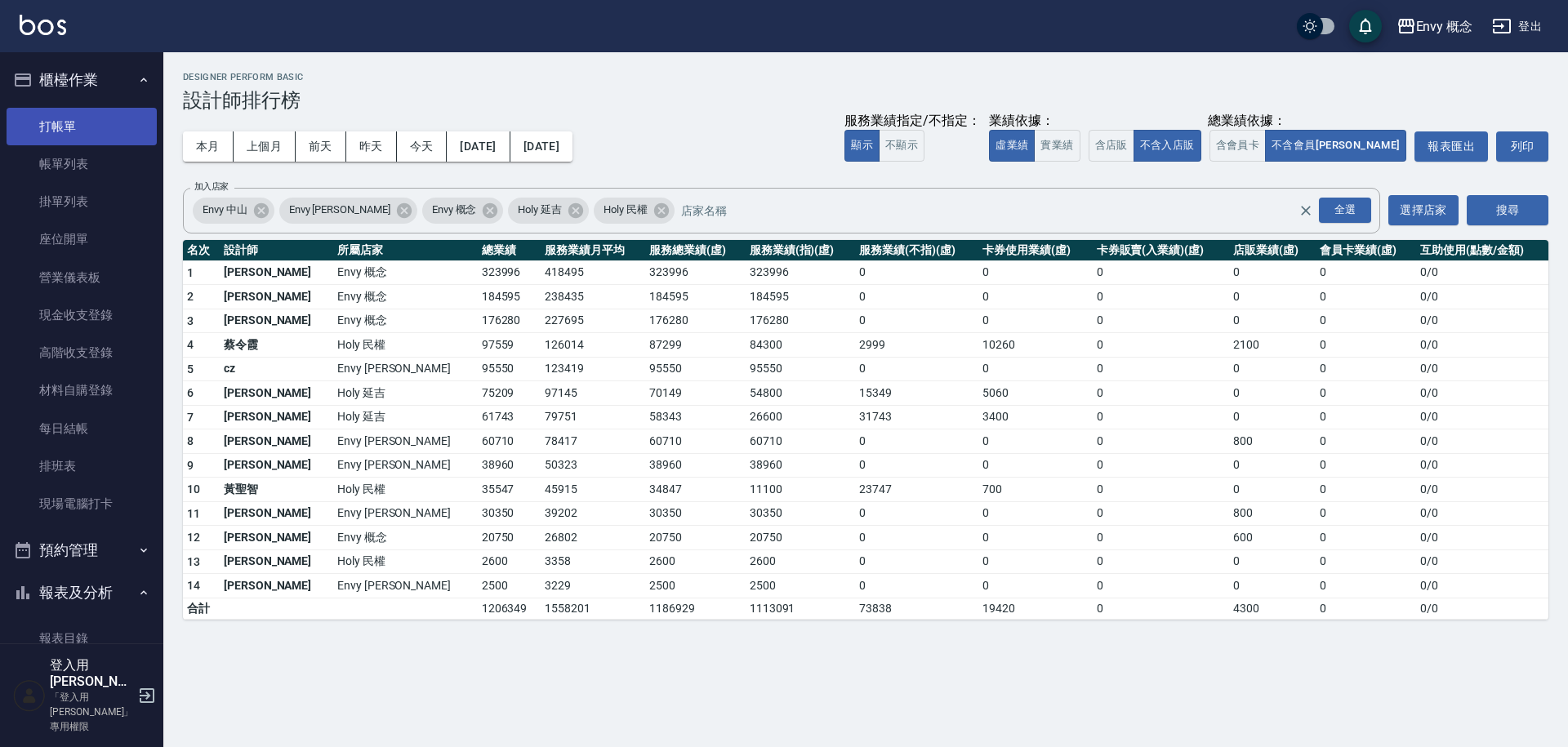
click at [90, 125] on link "打帳單" at bounding box center [82, 126] width 150 height 38
